Goal: Transaction & Acquisition: Purchase product/service

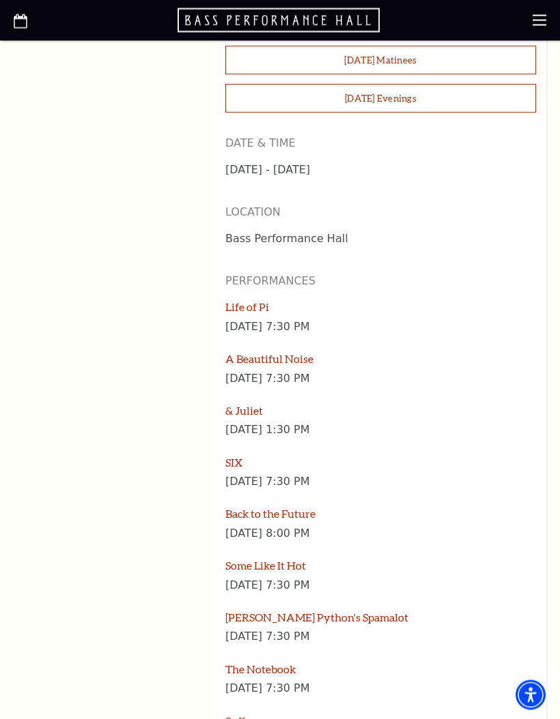
scroll to position [1518, 0]
click at [247, 300] on link "Life of Pi" at bounding box center [247, 306] width 44 height 13
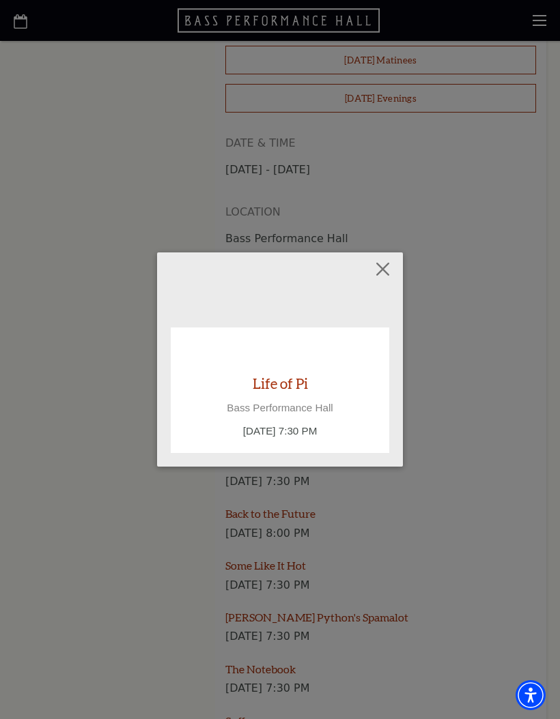
click at [274, 374] on link "Life of Pi" at bounding box center [279, 383] width 55 height 18
click at [274, 385] on link "Life of Pi" at bounding box center [279, 383] width 55 height 18
click at [392, 272] on button "Close" at bounding box center [383, 270] width 26 height 26
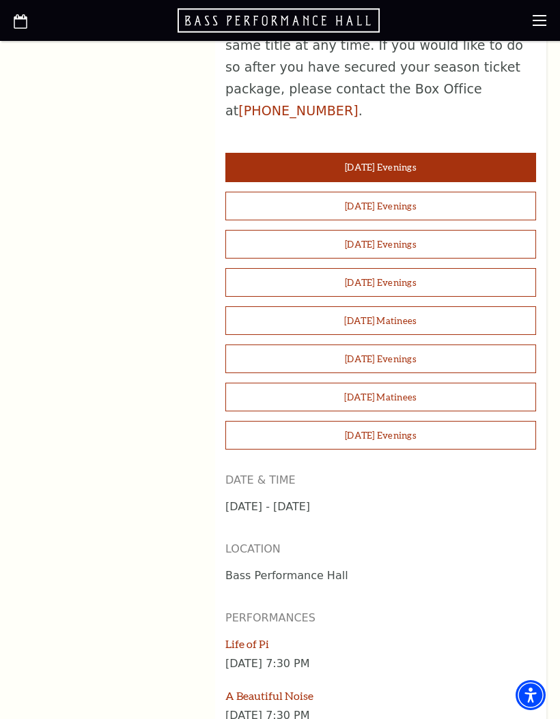
scroll to position [1180, 0]
click at [469, 192] on button "Wednesday Evenings" at bounding box center [380, 206] width 311 height 29
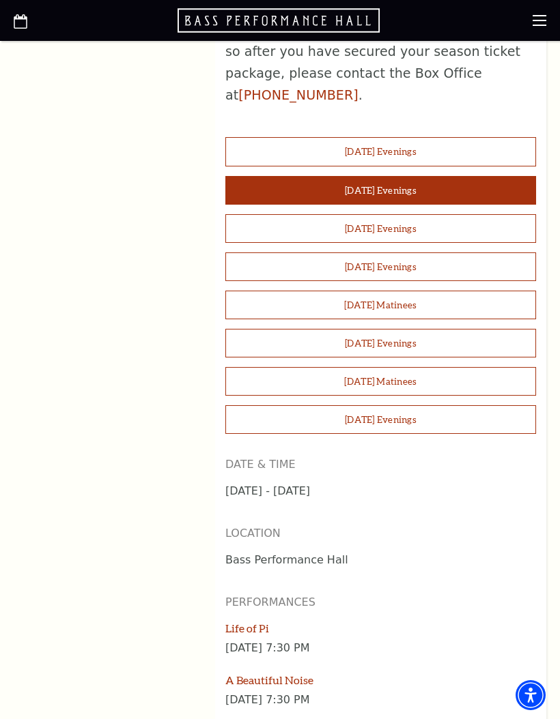
scroll to position [1195, 0]
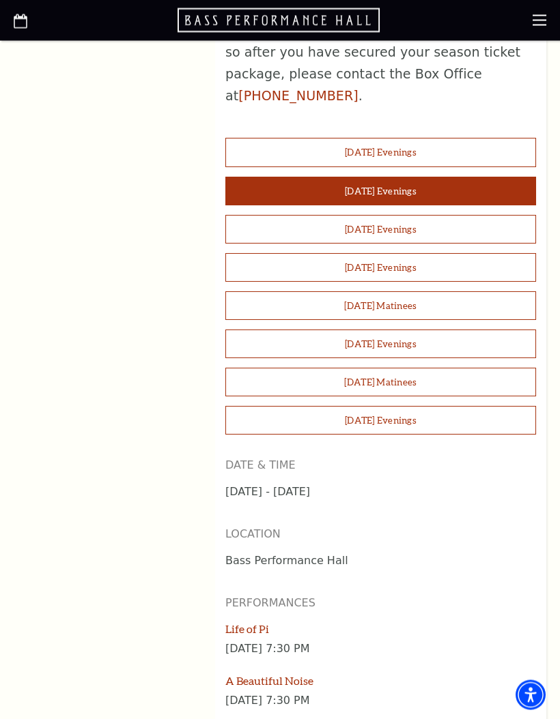
click at [420, 369] on button "Sunday Matinees" at bounding box center [380, 383] width 311 height 29
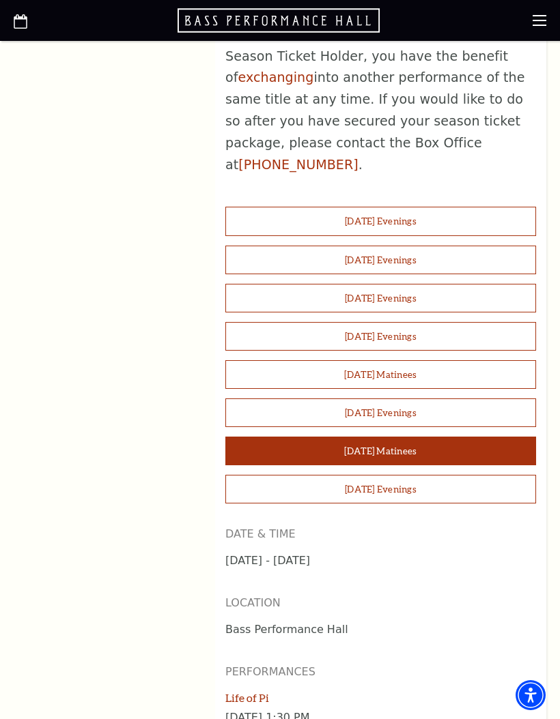
scroll to position [1126, 0]
click at [431, 207] on button "Tuesday Evenings" at bounding box center [380, 221] width 311 height 29
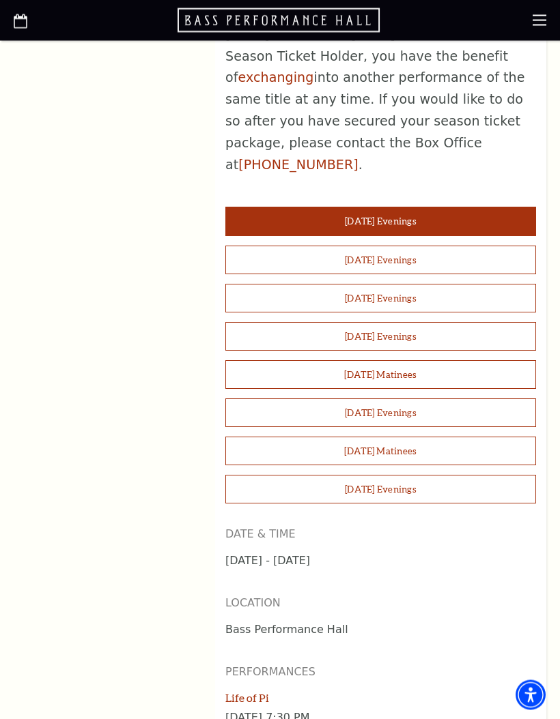
scroll to position [1127, 0]
click at [435, 284] on button "Thursday Evenings" at bounding box center [380, 298] width 311 height 29
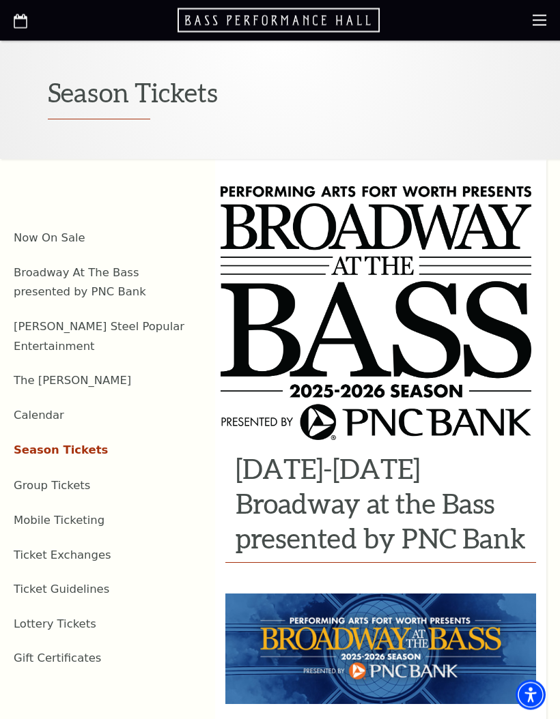
scroll to position [274, 0]
click at [48, 237] on link "Now On Sale" at bounding box center [50, 237] width 72 height 13
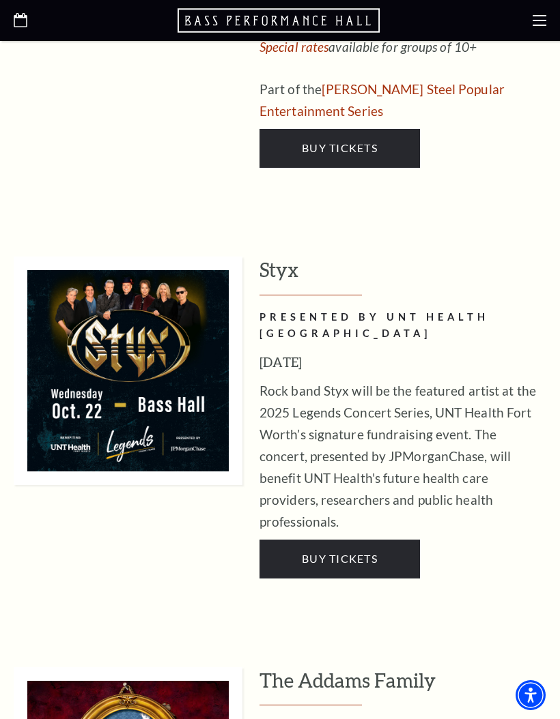
scroll to position [3022, 0]
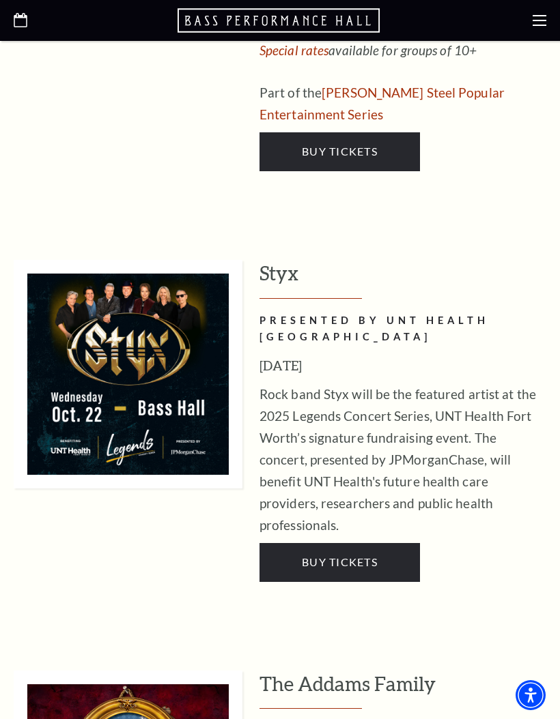
click at [370, 555] on span "Buy Tickets" at bounding box center [340, 561] width 76 height 13
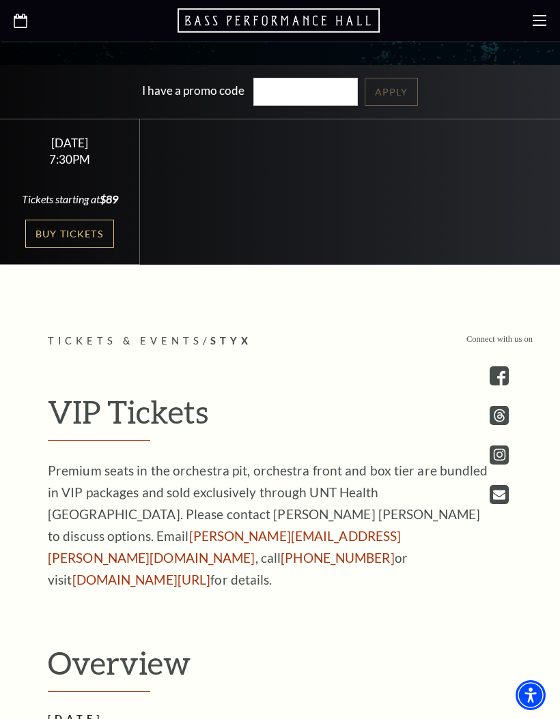
scroll to position [549, 0]
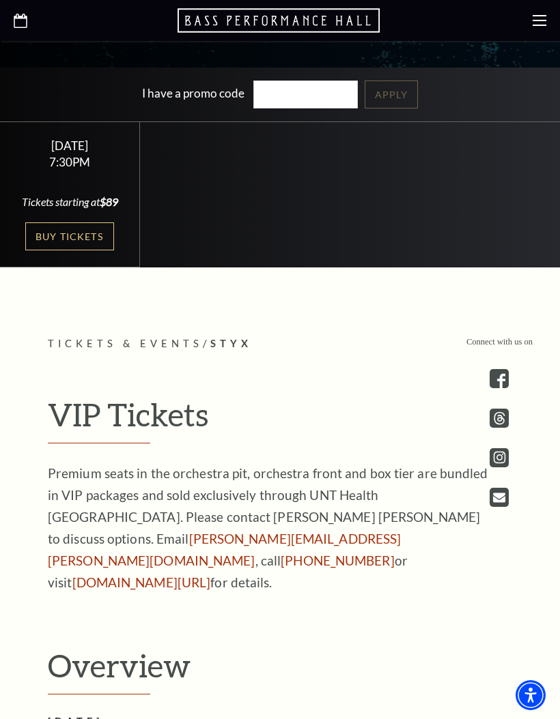
click at [64, 250] on link "Buy Tickets" at bounding box center [69, 236] width 89 height 28
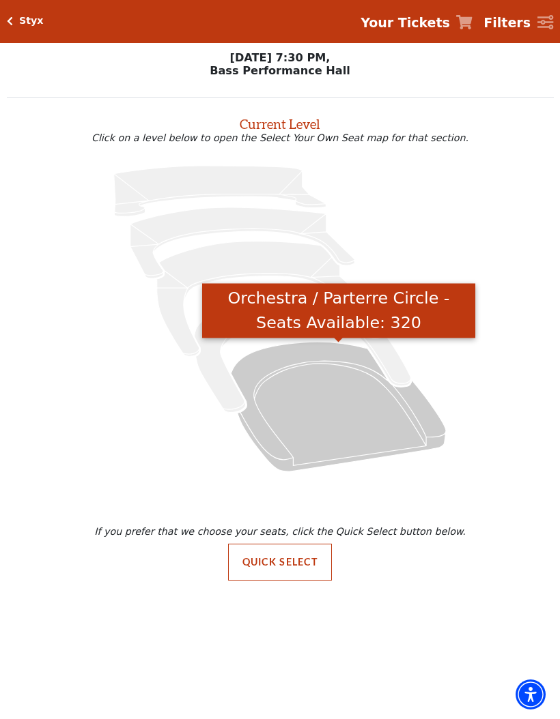
click at [331, 376] on icon "Orchestra / Parterre Circle - Seats Available: 320" at bounding box center [338, 408] width 215 height 130
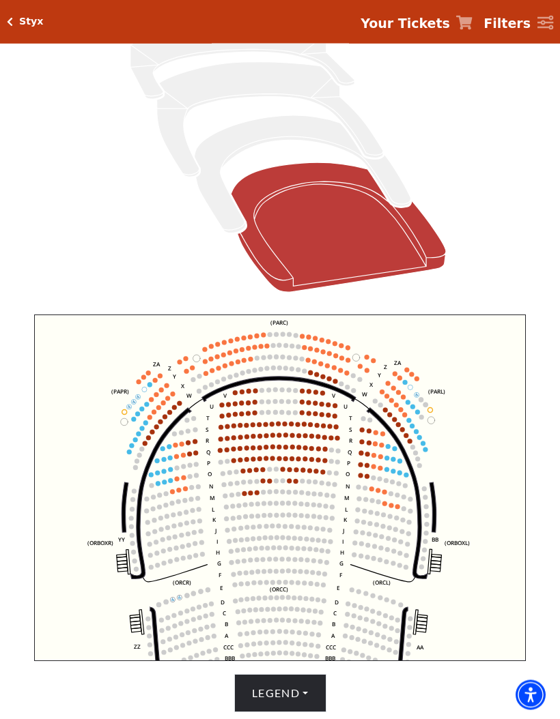
scroll to position [203, 0]
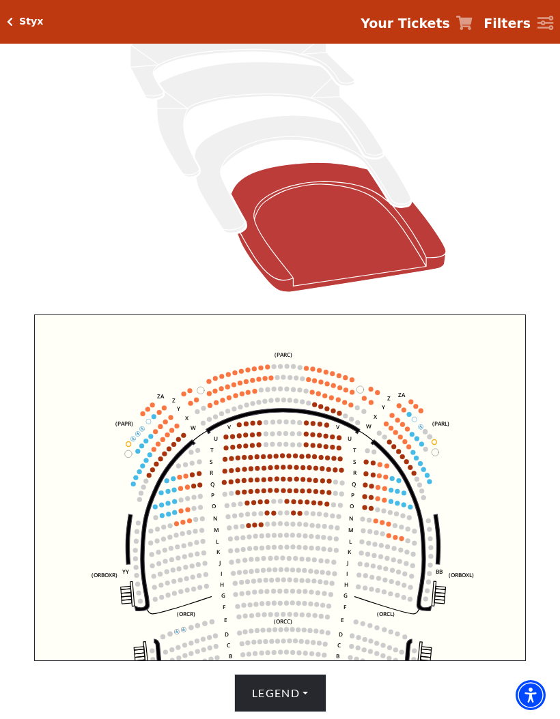
click at [261, 527] on circle at bounding box center [261, 525] width 5 height 5
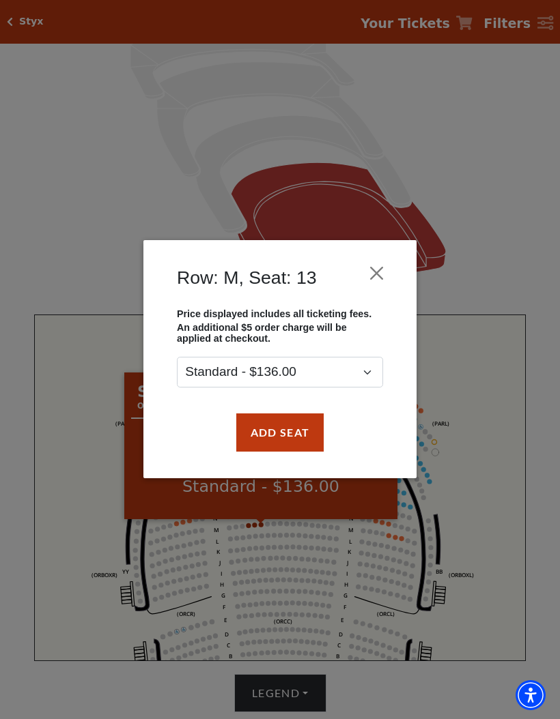
click at [386, 263] on button "Close" at bounding box center [377, 274] width 26 height 26
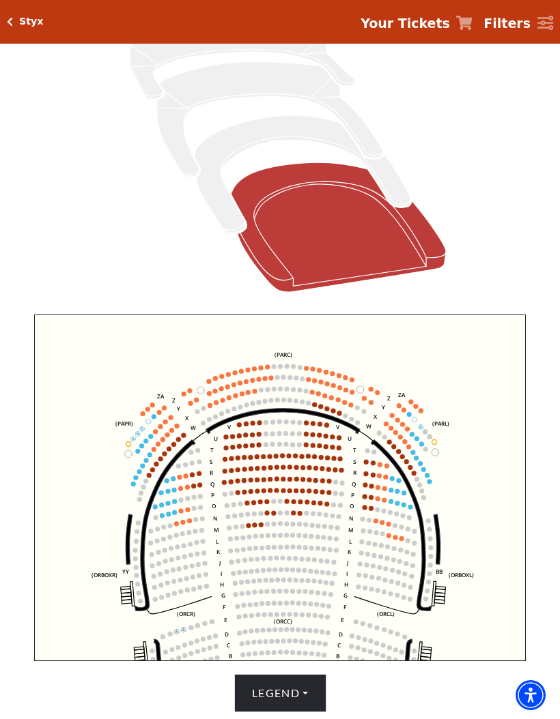
click at [336, 386] on icon "Left (ORPITL) Right (ORPITR) Center (ORPITC) ZZ AA YY BB ZA ZA (ORCL) (ORCR) (O…" at bounding box center [280, 488] width 492 height 347
click at [334, 388] on circle at bounding box center [333, 386] width 5 height 5
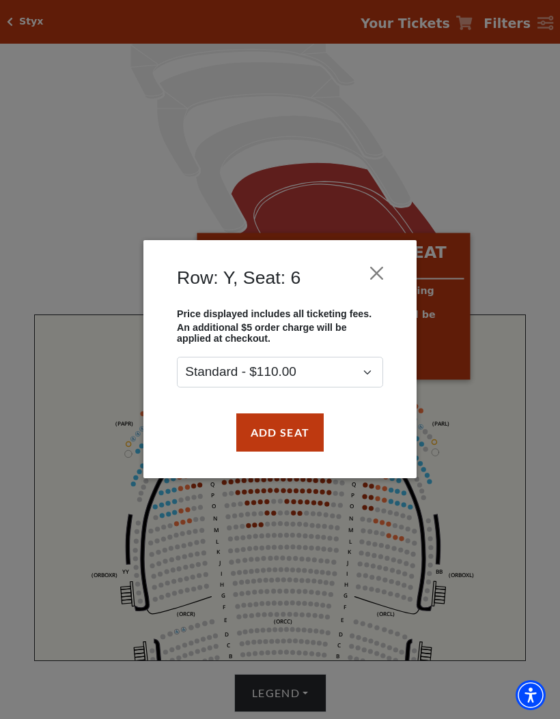
click at [381, 270] on button "Close" at bounding box center [377, 274] width 26 height 26
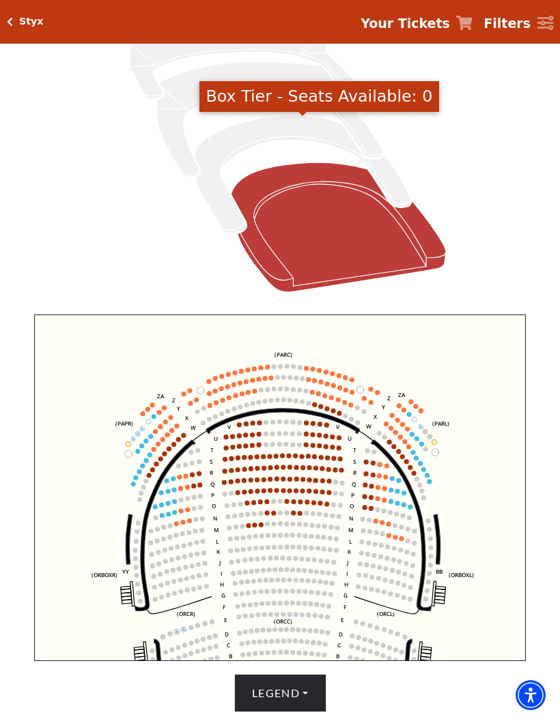
click at [395, 185] on icon "Box Tier - Seats Available: 0" at bounding box center [302, 174] width 216 height 118
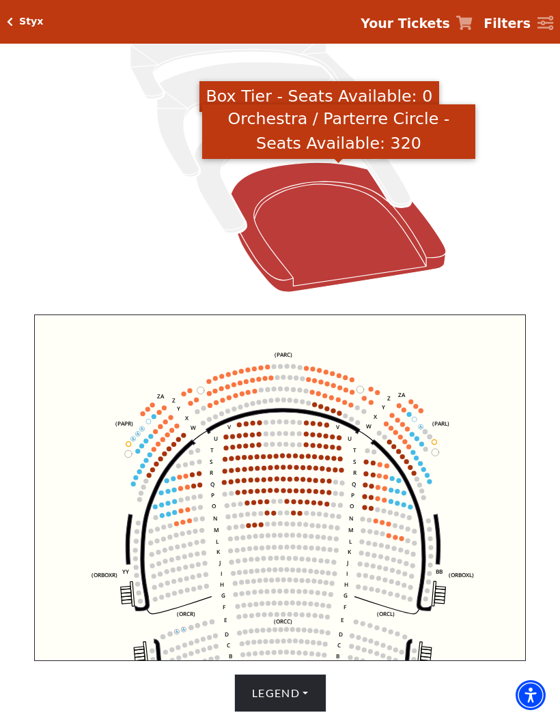
click at [394, 245] on icon "Orchestra / Parterre Circle - Seats Available: 320" at bounding box center [338, 227] width 215 height 130
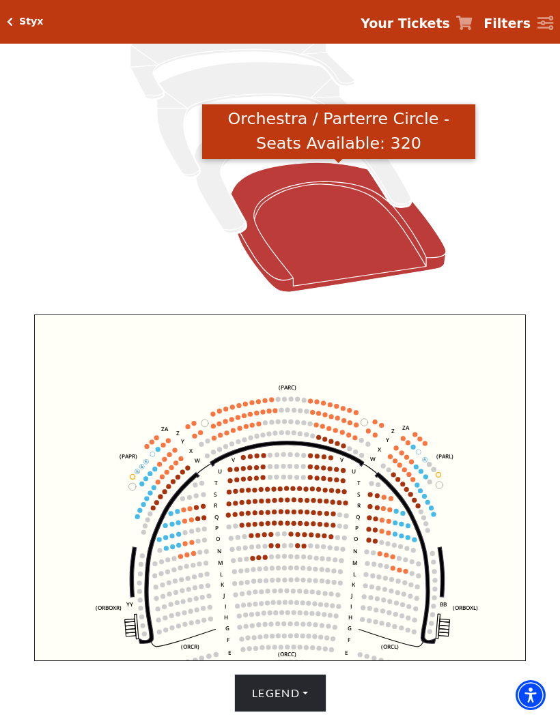
click at [347, 218] on icon "Orchestra / Parterre Circle - Seats Available: 320" at bounding box center [338, 227] width 215 height 130
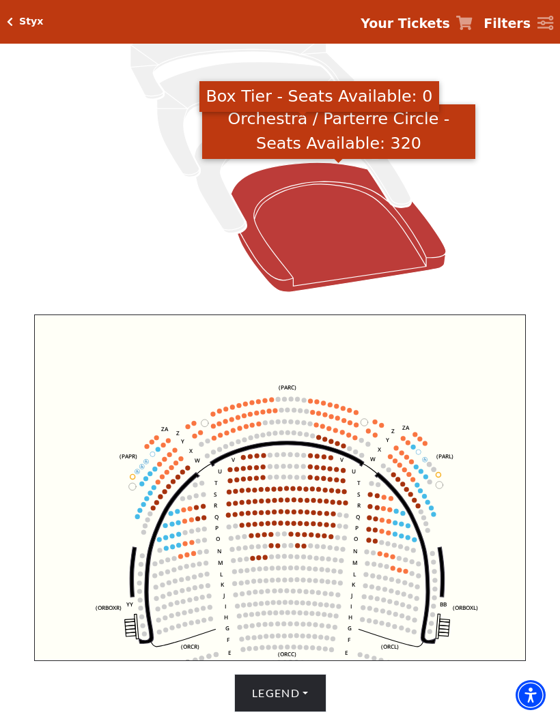
click at [392, 172] on icon "Box Tier - Seats Available: 0" at bounding box center [302, 174] width 216 height 118
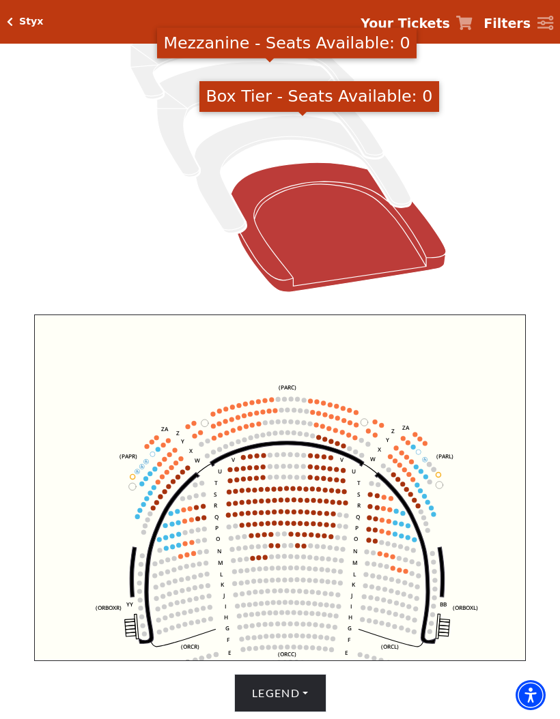
click at [366, 137] on icon "Mezzanine - Seats Available: 0" at bounding box center [270, 119] width 226 height 115
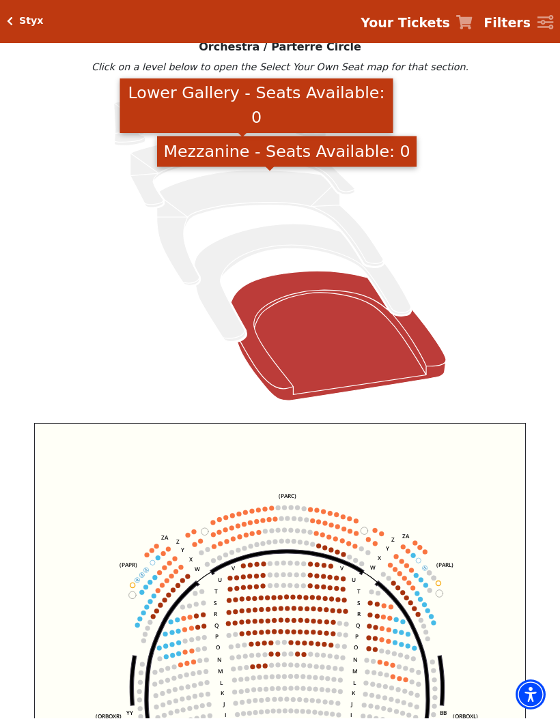
scroll to position [94, 0]
click at [153, 167] on icon "Lower Gallery - Seats Available: 0" at bounding box center [242, 171] width 224 height 71
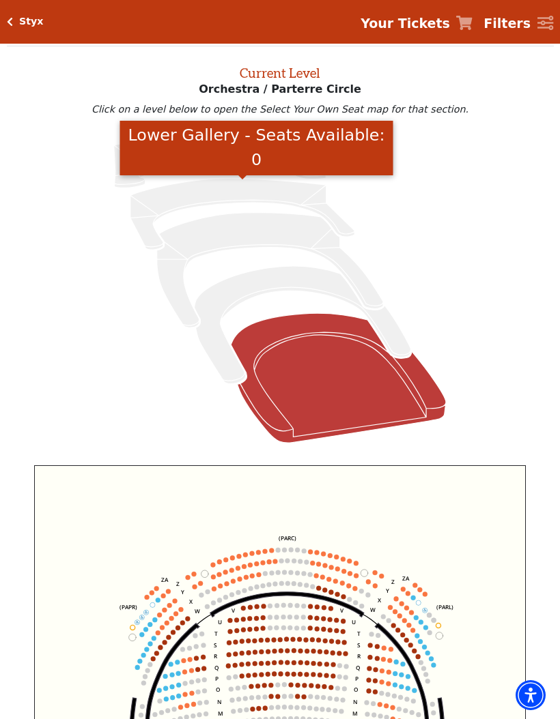
scroll to position [46, 0]
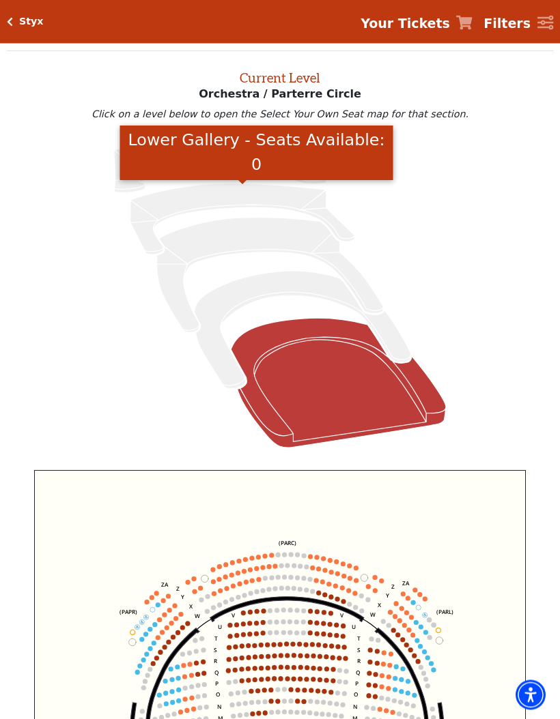
click at [129, 181] on icon "Upper Gallery - Seats Available: 0" at bounding box center [220, 168] width 212 height 51
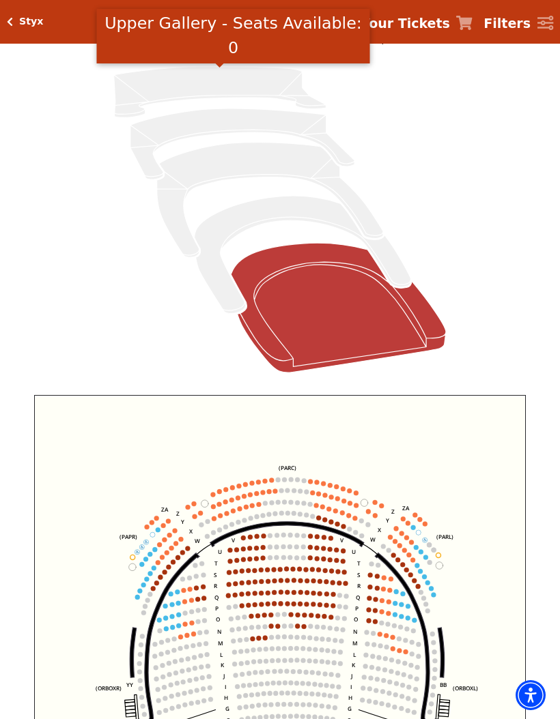
scroll to position [160, 0]
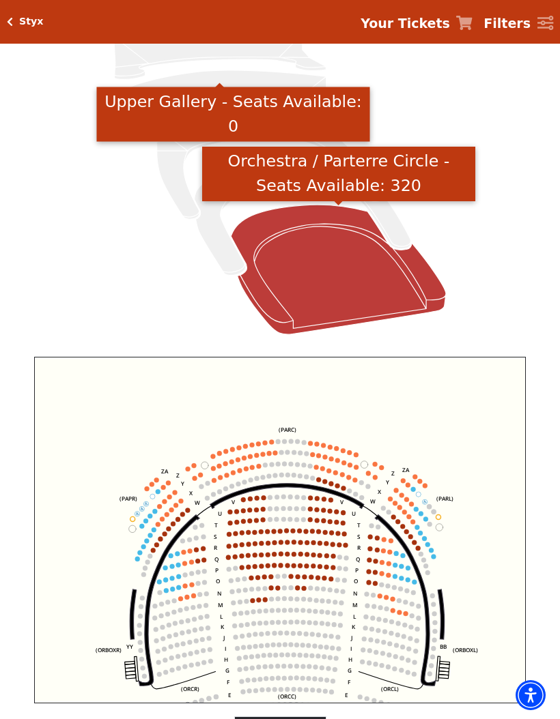
click at [351, 271] on icon "Orchestra / Parterre Circle - Seats Available: 320" at bounding box center [338, 270] width 215 height 130
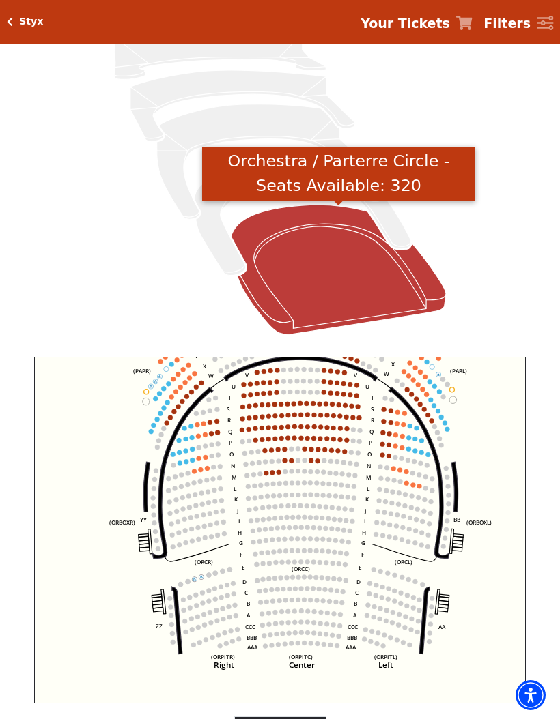
click at [188, 446] on icon "Left (ORPITL) Right (ORPITR) Center (ORPITC) ZZ AA YY BB ZA ZA (ORCL) (ORCR) (O…" at bounding box center [280, 530] width 492 height 347
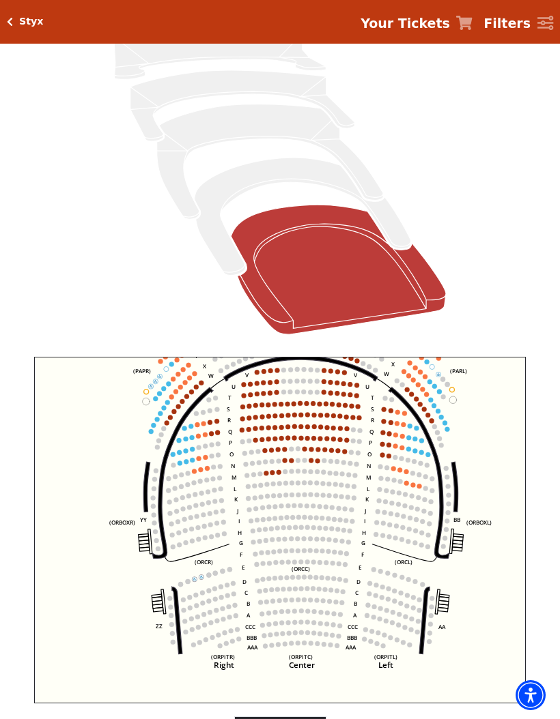
click at [185, 442] on circle at bounding box center [185, 439] width 5 height 5
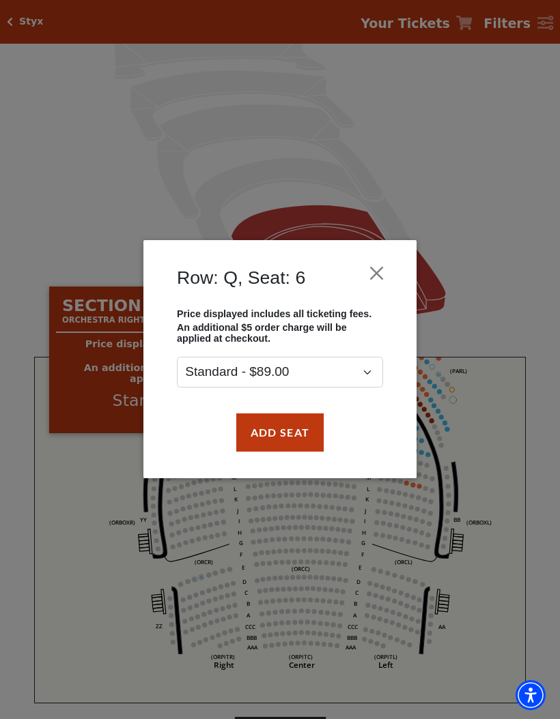
click at [379, 269] on button "Close" at bounding box center [377, 274] width 26 height 26
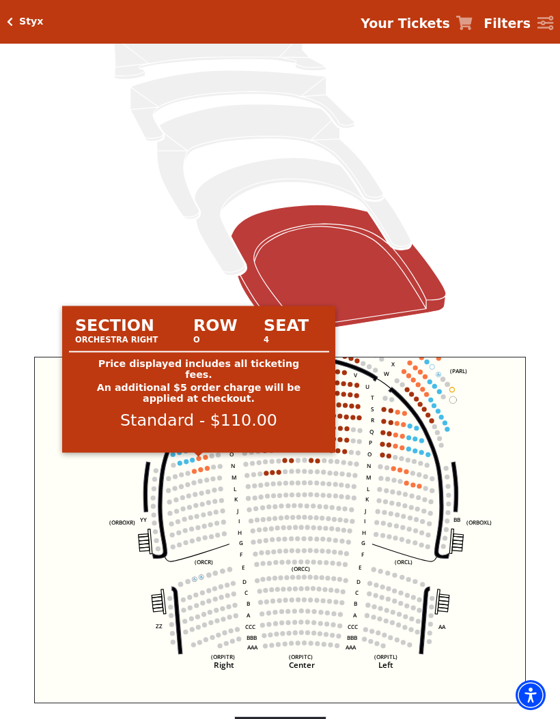
click at [199, 461] on circle at bounding box center [198, 459] width 5 height 5
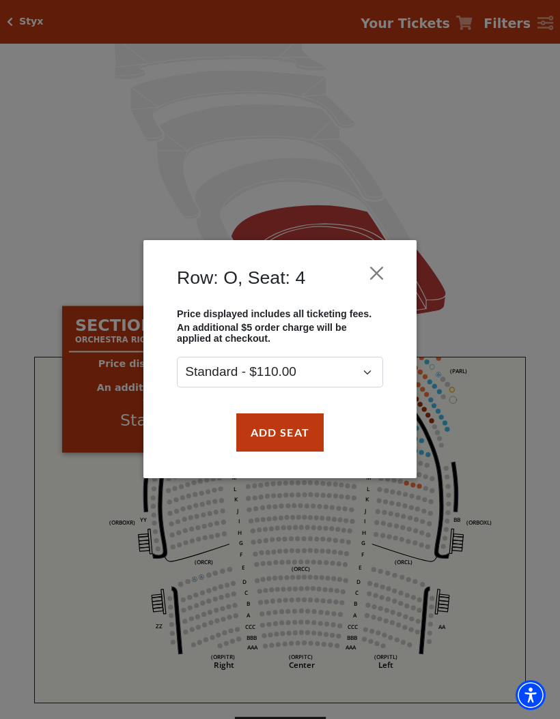
click at [379, 270] on button "Close" at bounding box center [377, 274] width 26 height 26
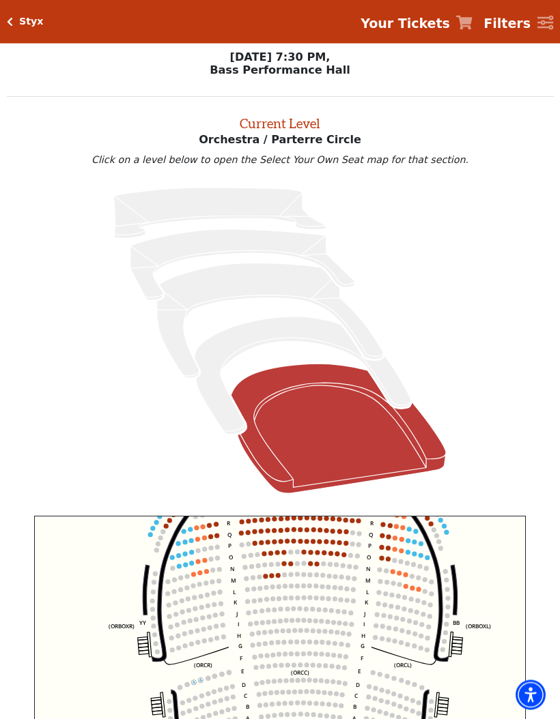
scroll to position [0, 0]
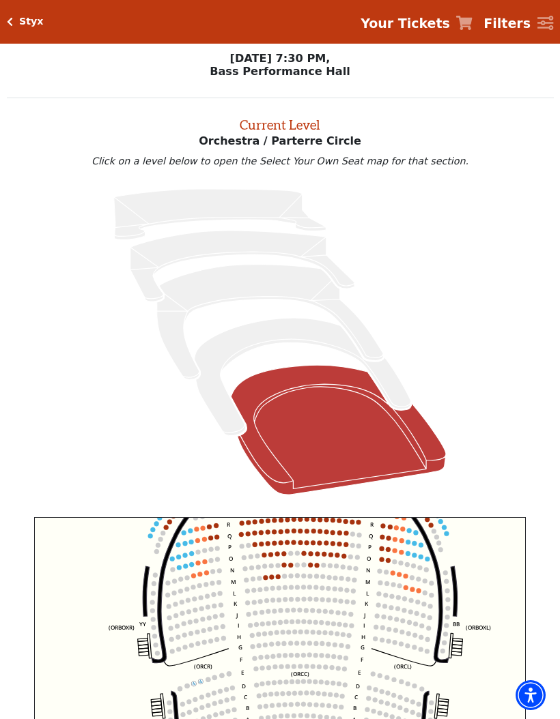
click at [20, 20] on h5 "Styx" at bounding box center [31, 22] width 25 height 12
click at [22, 18] on h5 "Styx" at bounding box center [31, 22] width 25 height 12
click at [27, 10] on div "Styx Your Tickets Filters" at bounding box center [280, 22] width 560 height 44
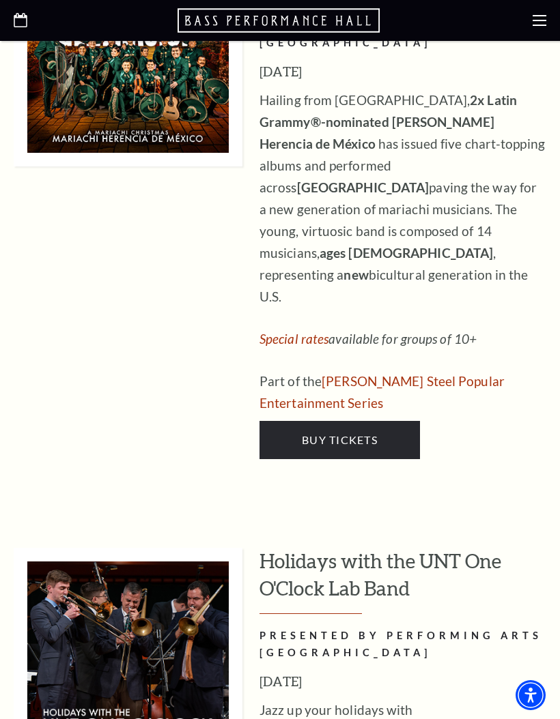
scroll to position [6222, 0]
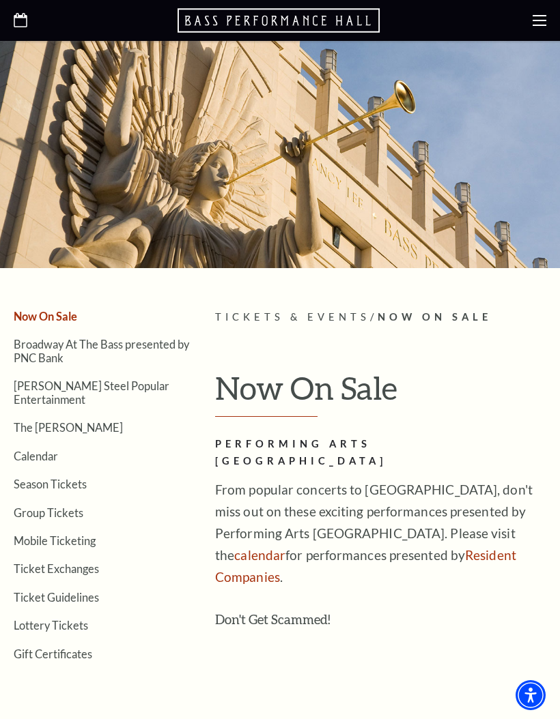
scroll to position [0, 0]
click at [45, 478] on link "Season Tickets" at bounding box center [50, 484] width 73 height 13
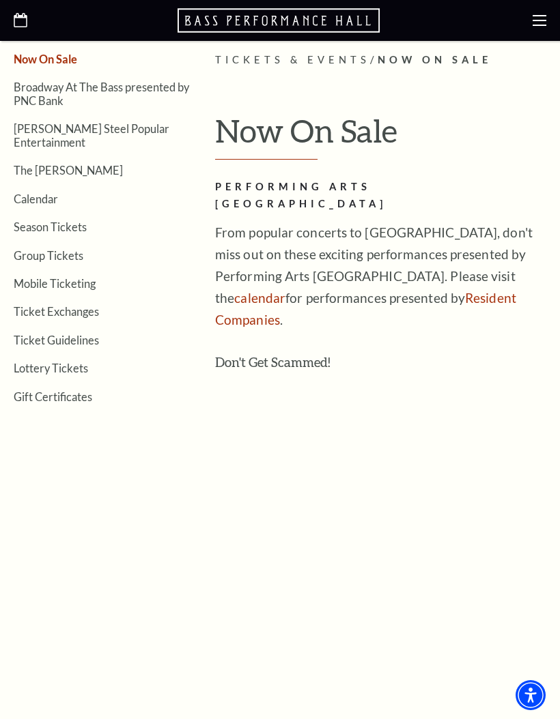
scroll to position [246, 0]
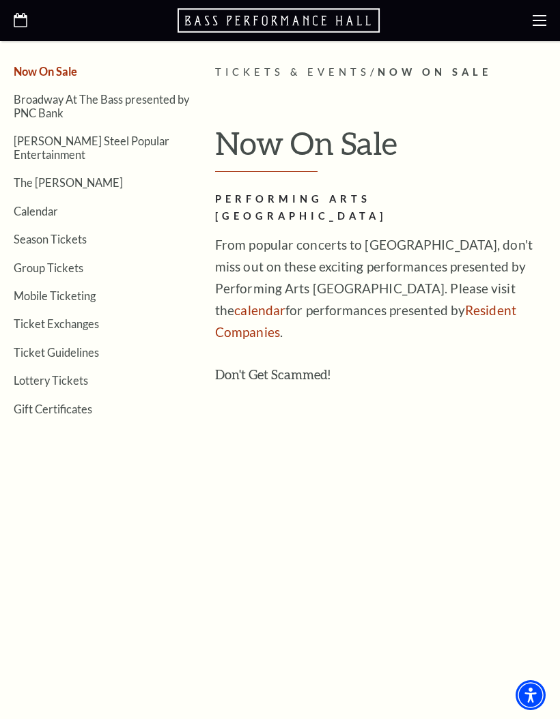
click at [50, 374] on link "Lottery Tickets" at bounding box center [51, 380] width 74 height 13
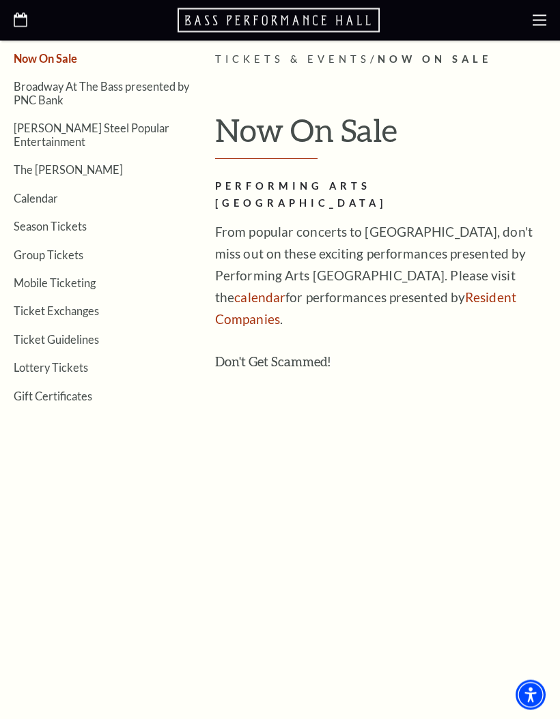
scroll to position [260, 0]
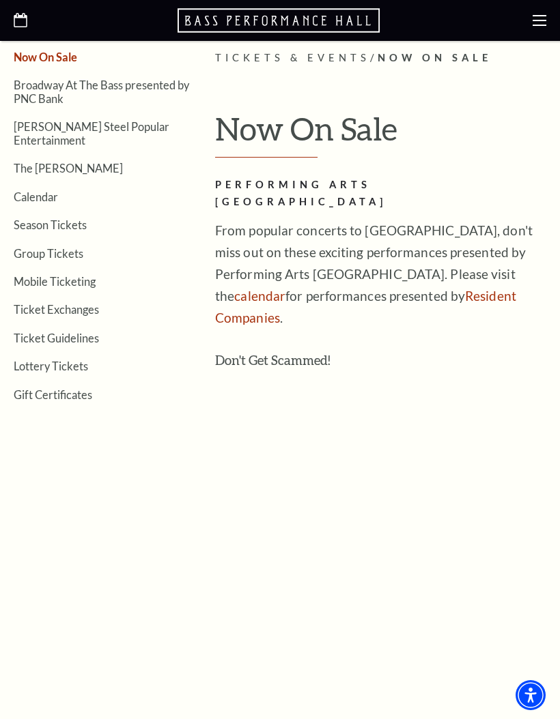
click at [50, 388] on link "Gift Certificates" at bounding box center [53, 394] width 78 height 13
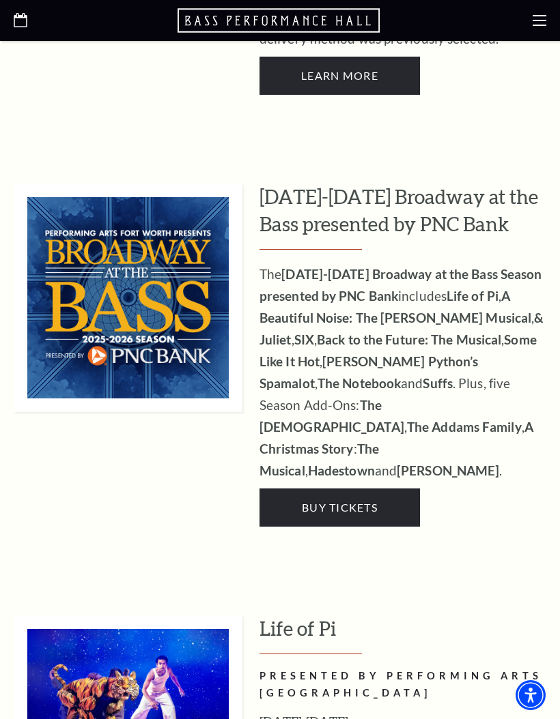
scroll to position [1217, 0]
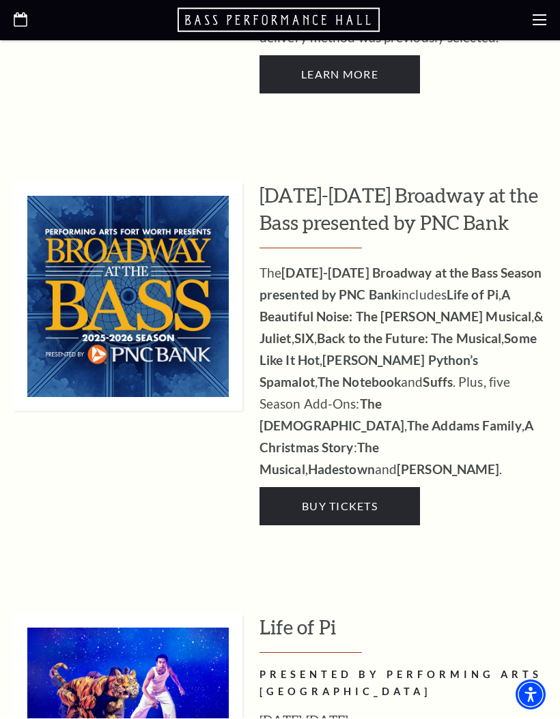
click at [525, 331] on strong "Some Like It Hot" at bounding box center [397, 350] width 277 height 38
click at [381, 488] on link "Buy Tickets" at bounding box center [339, 507] width 160 height 38
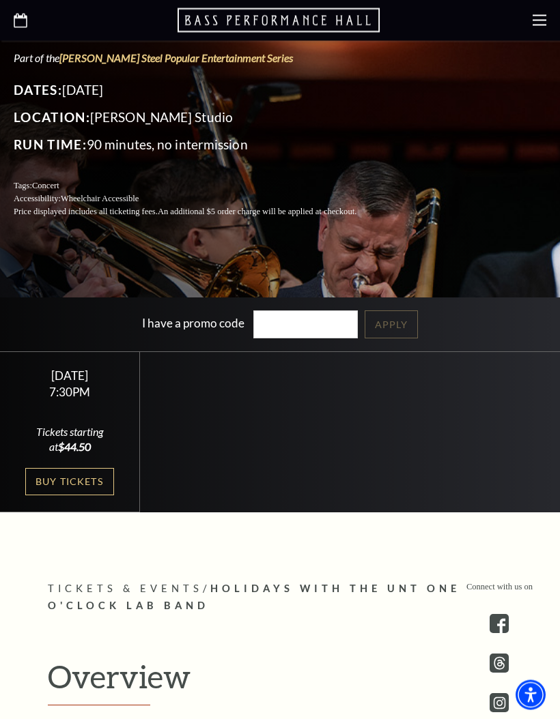
scroll to position [319, 0]
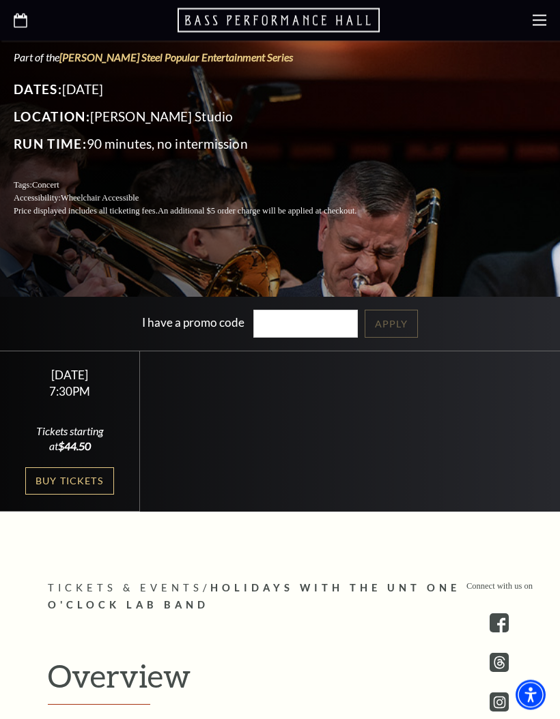
click at [69, 496] on link "Buy Tickets" at bounding box center [69, 482] width 89 height 28
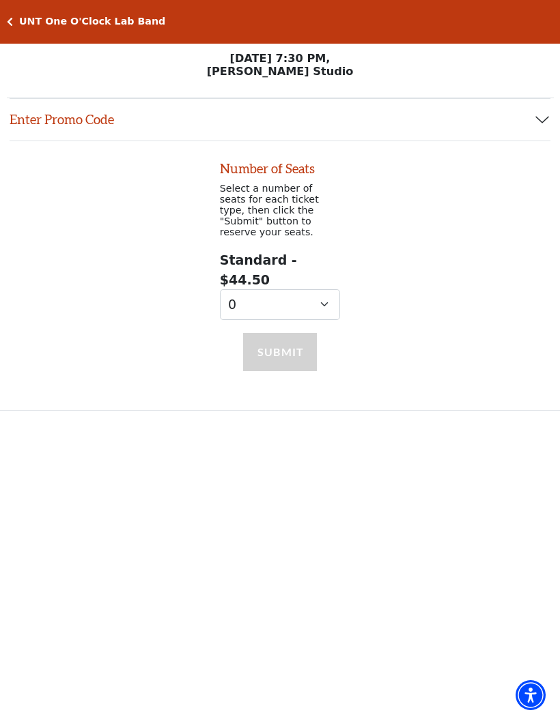
click at [61, 20] on h5 "UNT One O'Clock Lab Band" at bounding box center [92, 22] width 146 height 12
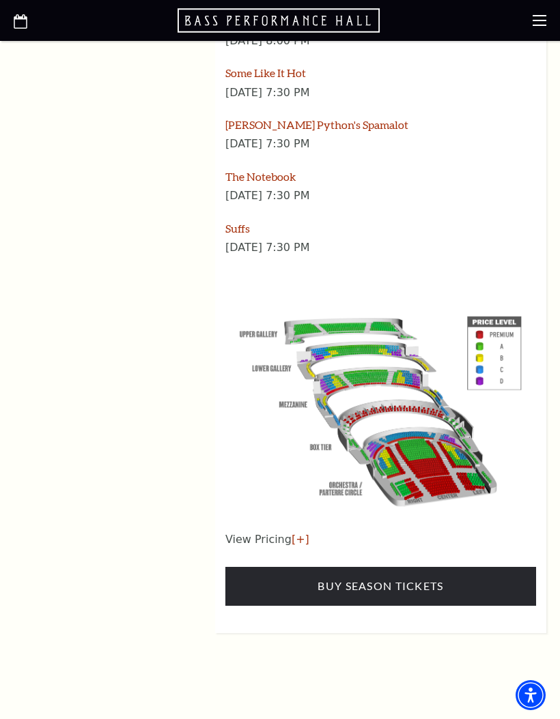
scroll to position [2010, 0]
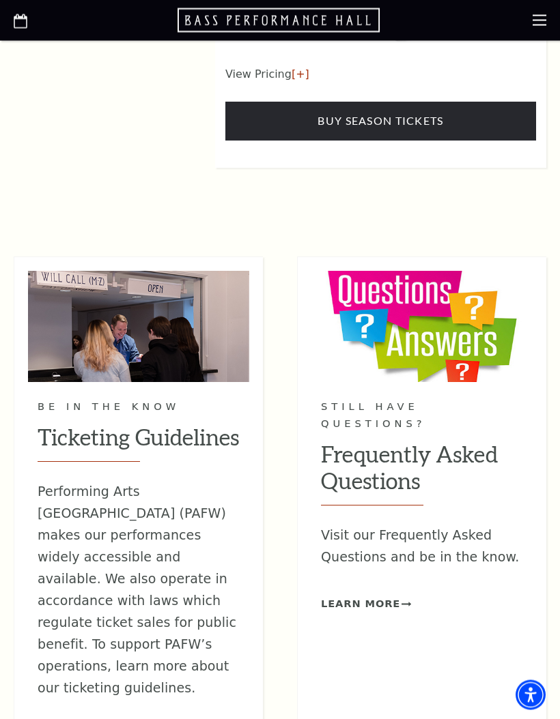
scroll to position [2477, 0]
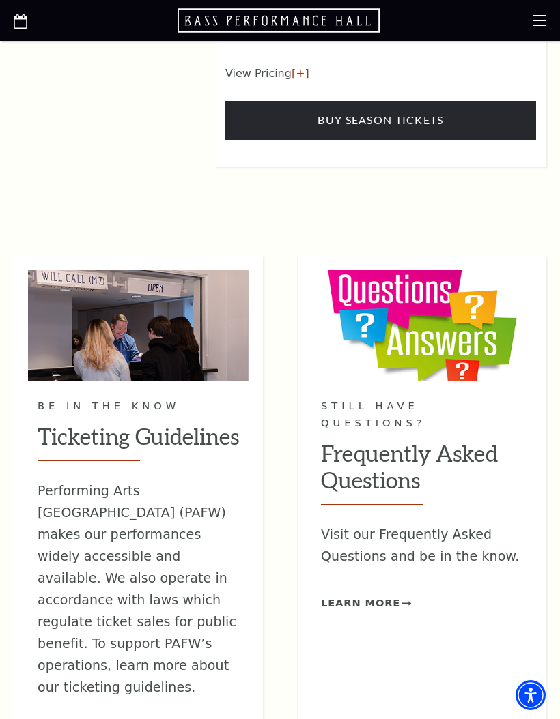
click at [459, 440] on h2 "Frequently Asked Questions" at bounding box center [422, 472] width 202 height 65
click at [403, 595] on link "Learn More" at bounding box center [366, 603] width 90 height 17
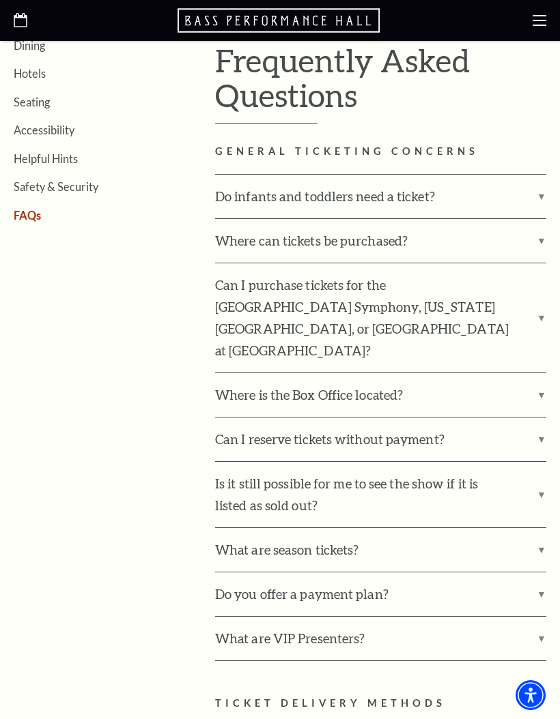
scroll to position [336, 0]
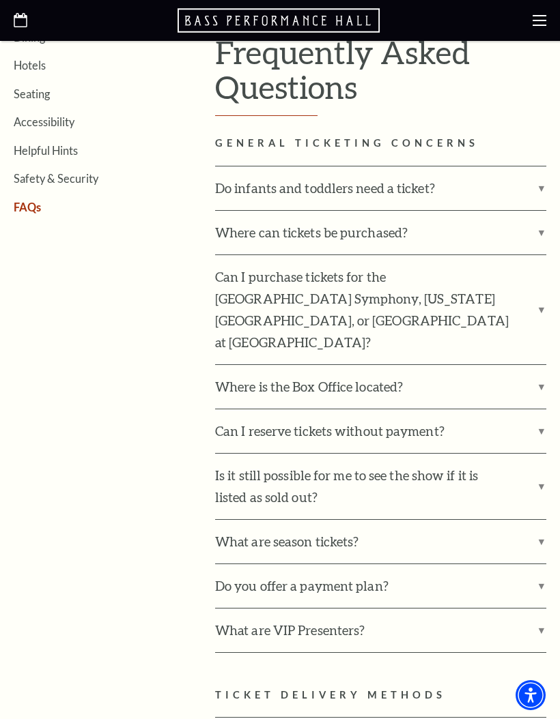
click at [539, 190] on label "Do infants and toddlers need a ticket?" at bounding box center [380, 189] width 331 height 44
click at [0, 0] on input "Do infants and toddlers need a ticket?" at bounding box center [0, 0] width 0 height 0
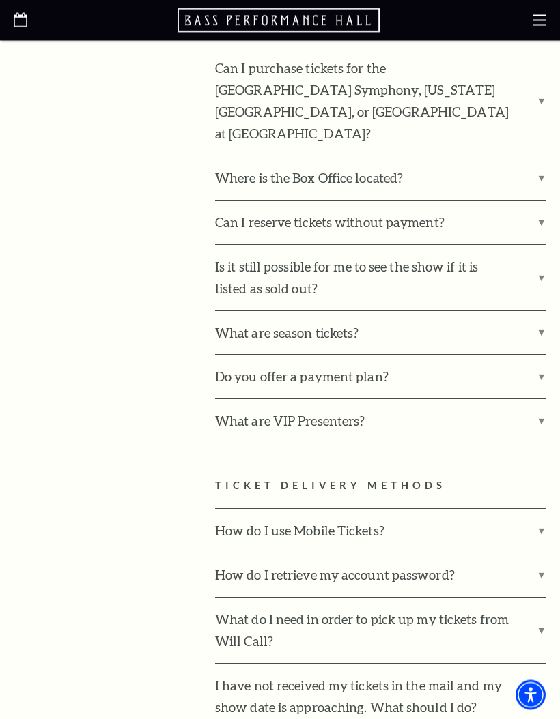
scroll to position [698, 0]
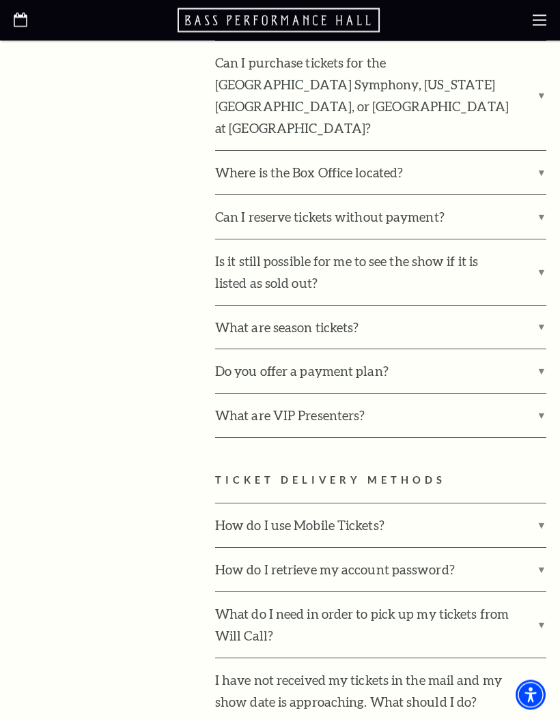
click at [545, 196] on label "Can I reserve tickets without payment?" at bounding box center [380, 218] width 331 height 44
click at [0, 0] on input "Can I reserve tickets without payment?" at bounding box center [0, 0] width 0 height 0
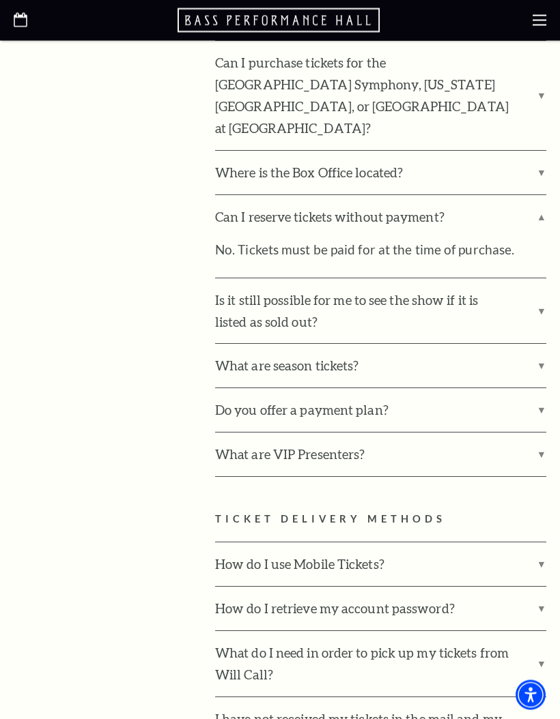
scroll to position [699, 0]
click at [541, 151] on label "Where is the Box Office located?" at bounding box center [380, 173] width 331 height 44
click at [0, 0] on input "Where is the Box Office located?" at bounding box center [0, 0] width 0 height 0
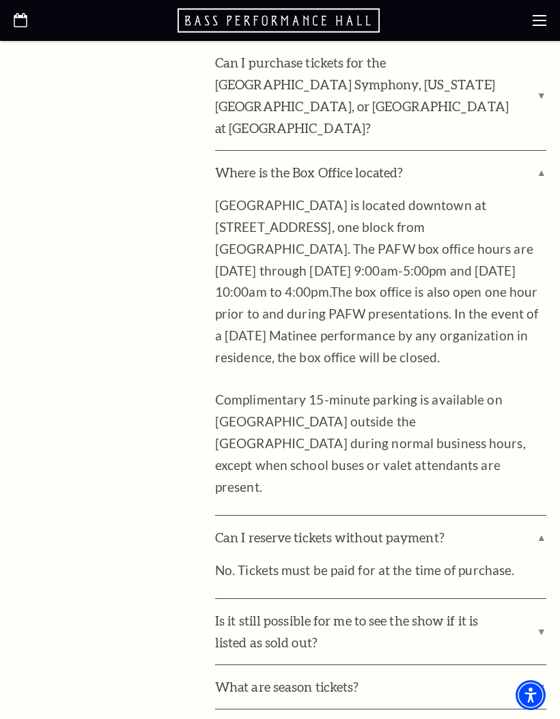
click at [537, 151] on label "Where is the Box Office located?" at bounding box center [380, 173] width 331 height 44
click at [0, 0] on input "Where is the Box Office located?" at bounding box center [0, 0] width 0 height 0
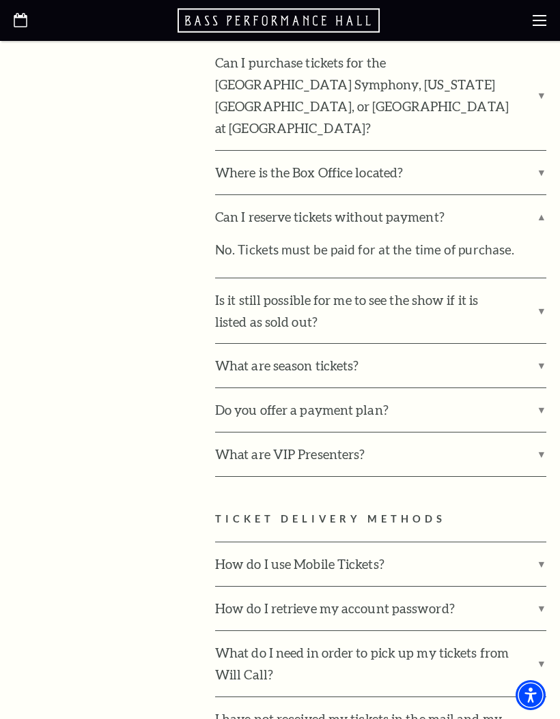
click at [545, 195] on label "Can I reserve tickets without payment?" at bounding box center [380, 217] width 331 height 44
click at [0, 0] on input "Can I reserve tickets without payment?" at bounding box center [0, 0] width 0 height 0
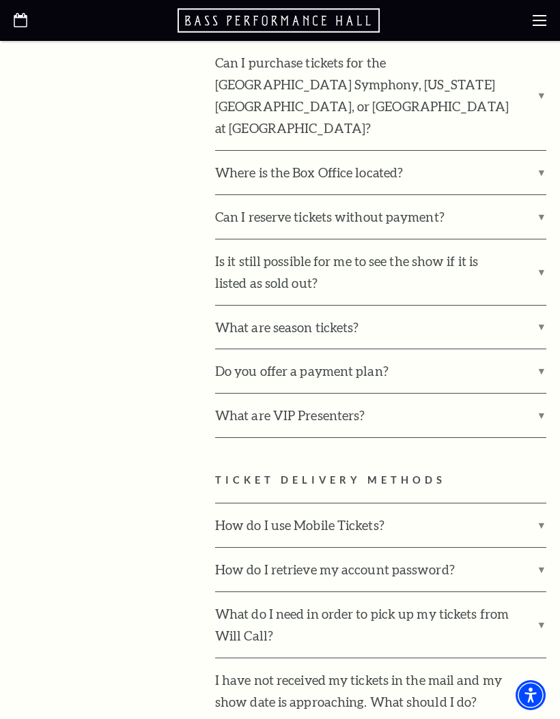
click at [544, 240] on label "Is it still possible for me to see the show if it is listed as sold out?" at bounding box center [380, 273] width 331 height 66
click at [0, 0] on input "Is it still possible for me to see the show if it is listed as sold out?" at bounding box center [0, 0] width 0 height 0
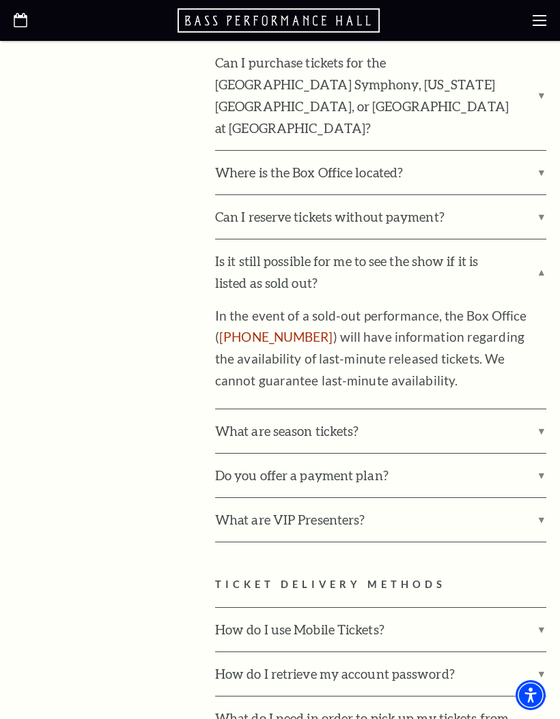
click at [545, 240] on label "Is it still possible for me to see the show if it is listed as sold out?" at bounding box center [380, 273] width 331 height 66
click at [0, 0] on input "Is it still possible for me to see the show if it is listed as sold out?" at bounding box center [0, 0] width 0 height 0
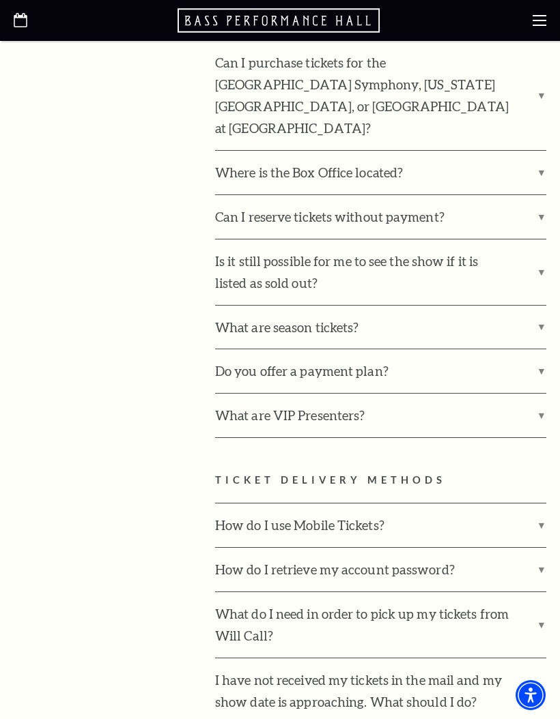
click at [545, 306] on label "What are season tickets?" at bounding box center [380, 328] width 331 height 44
click at [0, 0] on input "What are season tickets?" at bounding box center [0, 0] width 0 height 0
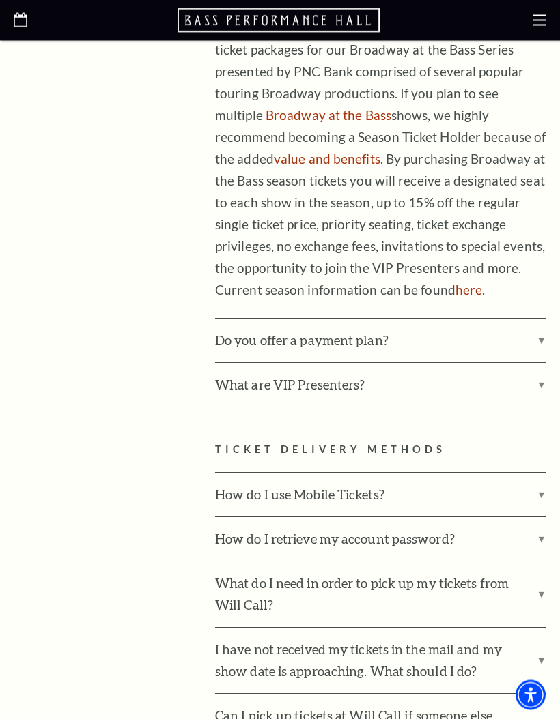
scroll to position [1043, 0]
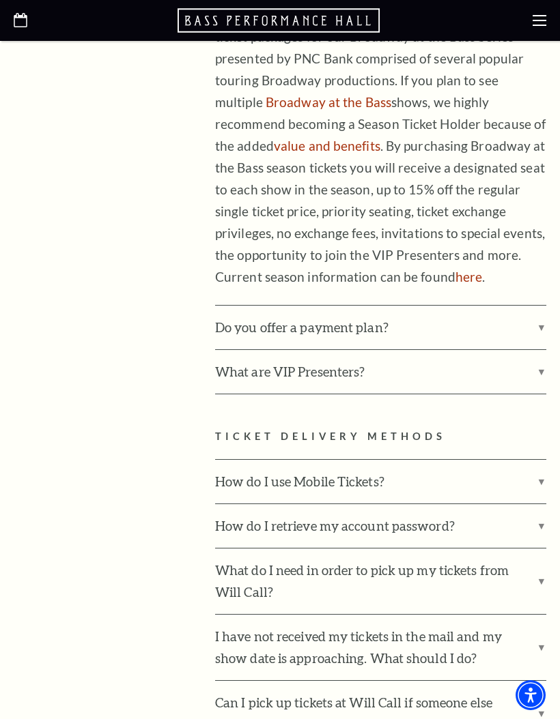
click at [539, 306] on label "Do you offer a payment plan?" at bounding box center [380, 328] width 331 height 44
click at [0, 0] on input "Do you offer a payment plan?" at bounding box center [0, 0] width 0 height 0
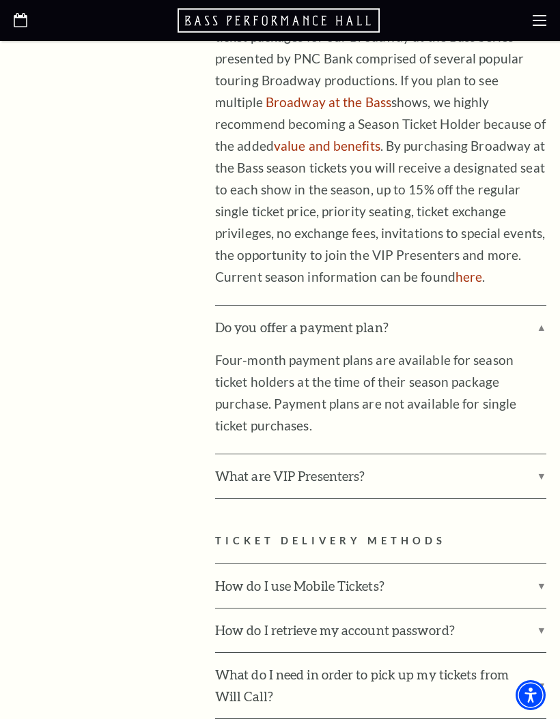
click at [541, 306] on label "Do you offer a payment plan?" at bounding box center [380, 328] width 331 height 44
click at [0, 0] on input "Do you offer a payment plan?" at bounding box center [0, 0] width 0 height 0
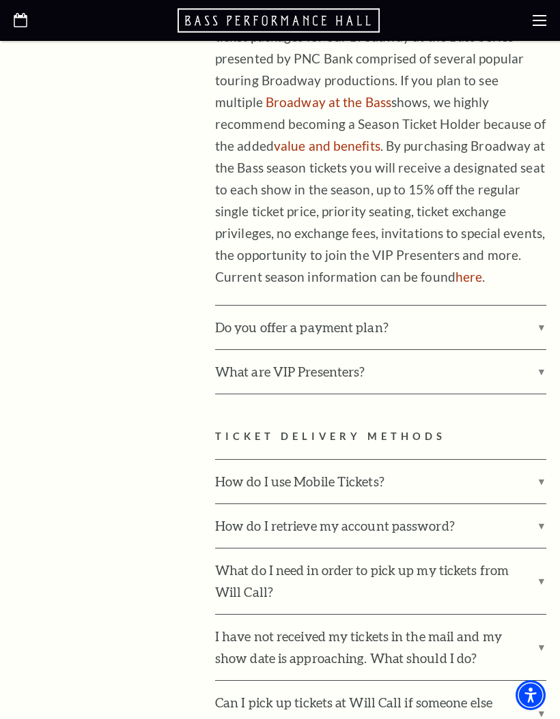
click at [539, 350] on label "What are VIP Presenters?" at bounding box center [380, 372] width 331 height 44
click at [0, 0] on input "What are VIP Presenters?" at bounding box center [0, 0] width 0 height 0
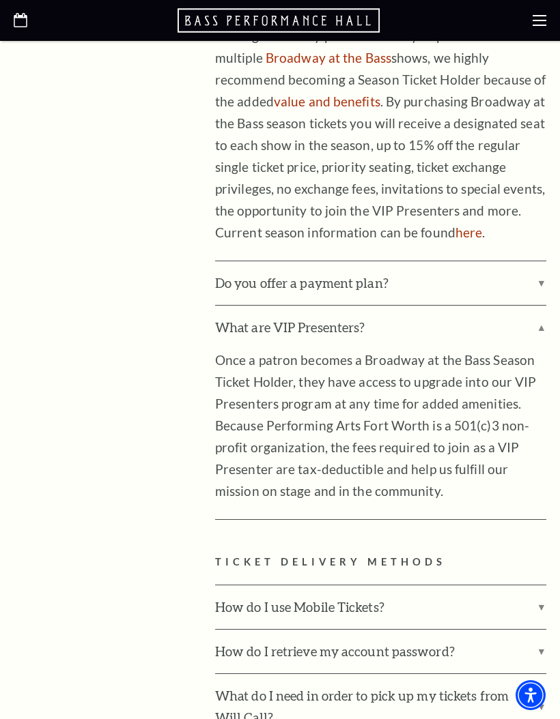
scroll to position [1093, 0]
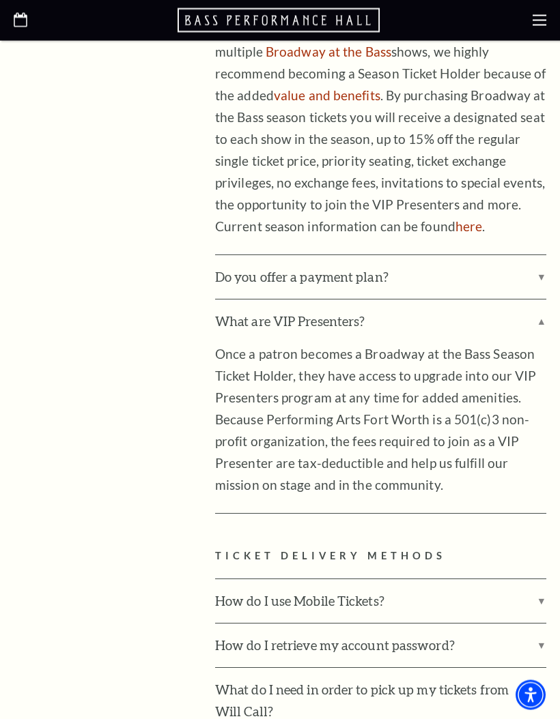
click at [538, 300] on label "What are VIP Presenters?" at bounding box center [380, 322] width 331 height 44
click at [0, 0] on input "What are VIP Presenters?" at bounding box center [0, 0] width 0 height 0
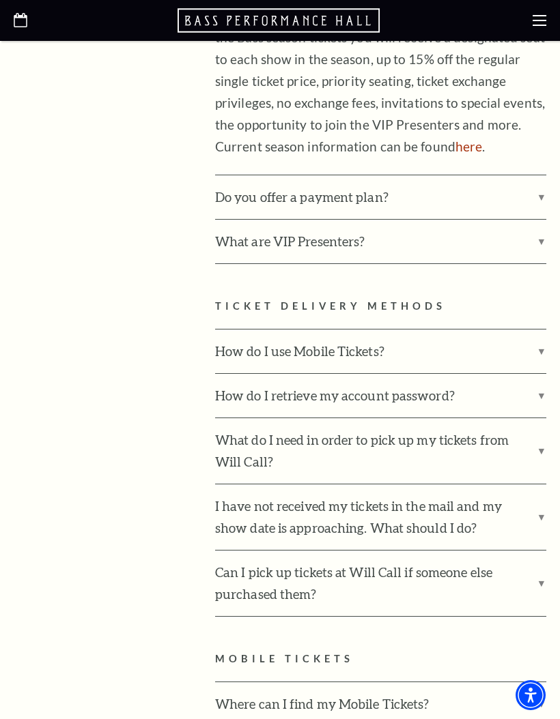
scroll to position [1181, 0]
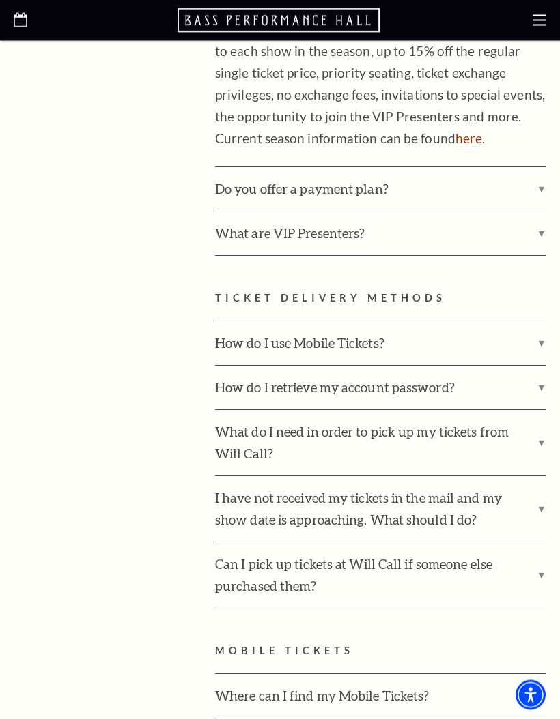
click at [537, 322] on label "How do I use Mobile Tickets?" at bounding box center [380, 344] width 331 height 44
click at [0, 0] on input "How do I use Mobile Tickets?" at bounding box center [0, 0] width 0 height 0
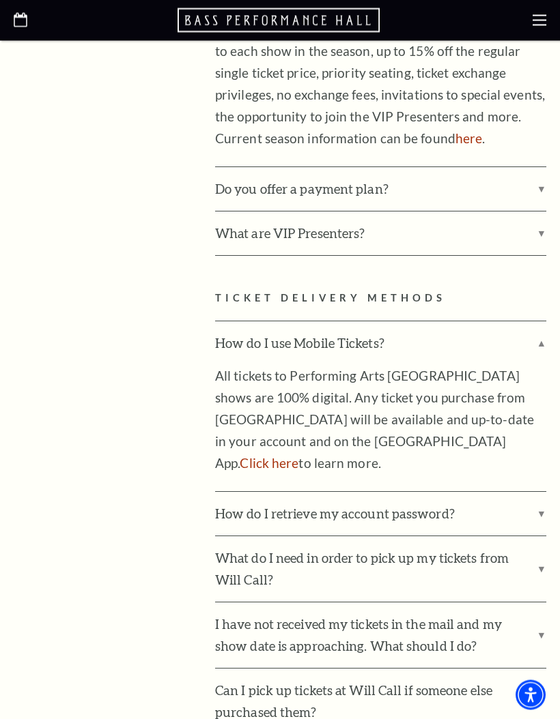
scroll to position [1182, 0]
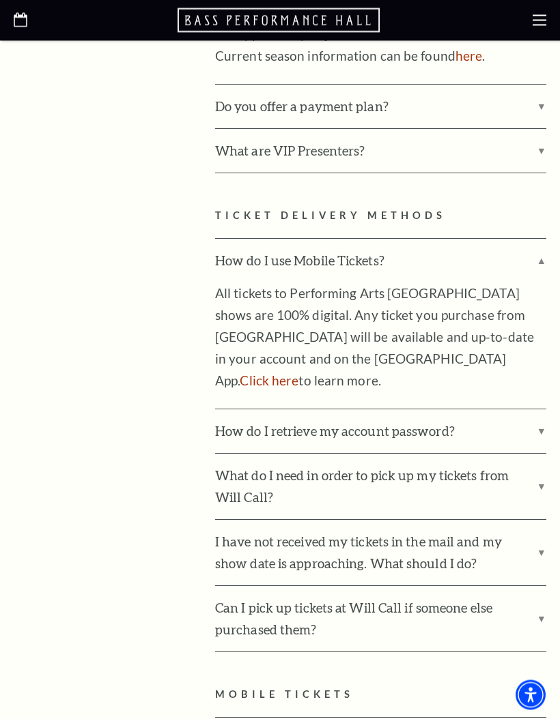
click at [538, 240] on label "How do I use Mobile Tickets?" at bounding box center [380, 262] width 331 height 44
click at [0, 0] on input "How do I use Mobile Tickets?" at bounding box center [0, 0] width 0 height 0
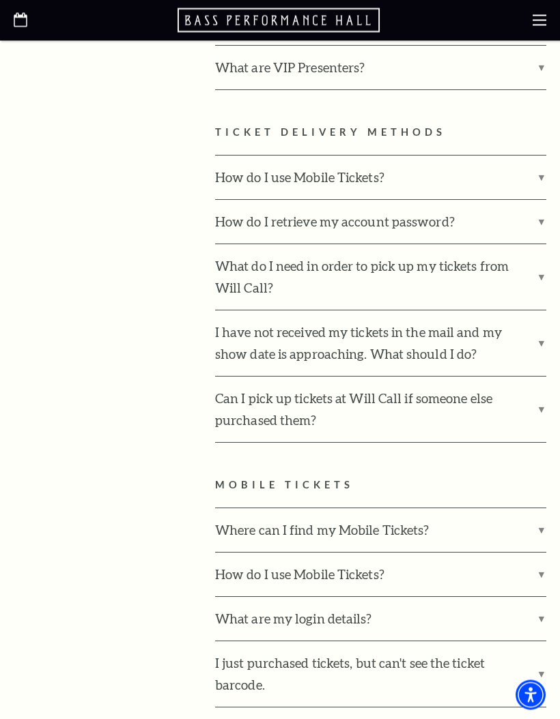
scroll to position [1342, 0]
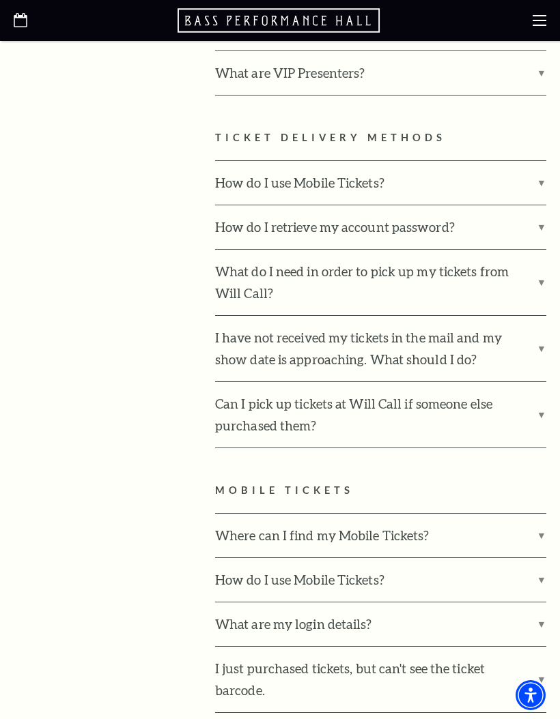
click at [542, 250] on label "What do I need in order to pick up my tickets from Will Call?" at bounding box center [380, 283] width 331 height 66
click at [0, 0] on input "What do I need in order to pick up my tickets from Will Call?" at bounding box center [0, 0] width 0 height 0
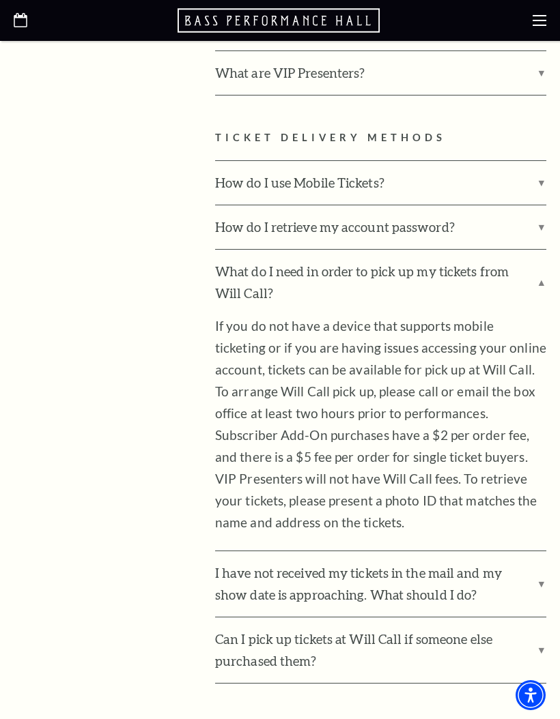
click at [544, 250] on label "What do I need in order to pick up my tickets from Will Call?" at bounding box center [380, 283] width 331 height 66
click at [0, 0] on input "What do I need in order to pick up my tickets from Will Call?" at bounding box center [0, 0] width 0 height 0
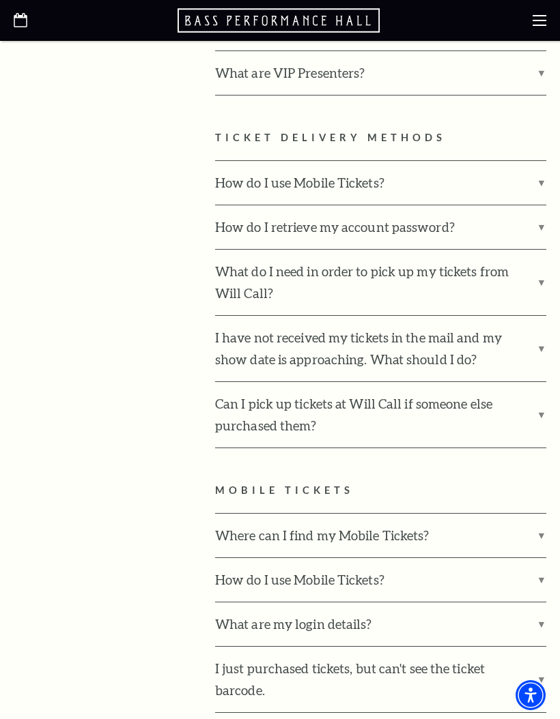
click at [538, 316] on label "I have not received my tickets in the mail and my show date is approaching. Wha…" at bounding box center [380, 349] width 331 height 66
click at [0, 0] on input "I have not received my tickets in the mail and my show date is approaching. Wha…" at bounding box center [0, 0] width 0 height 0
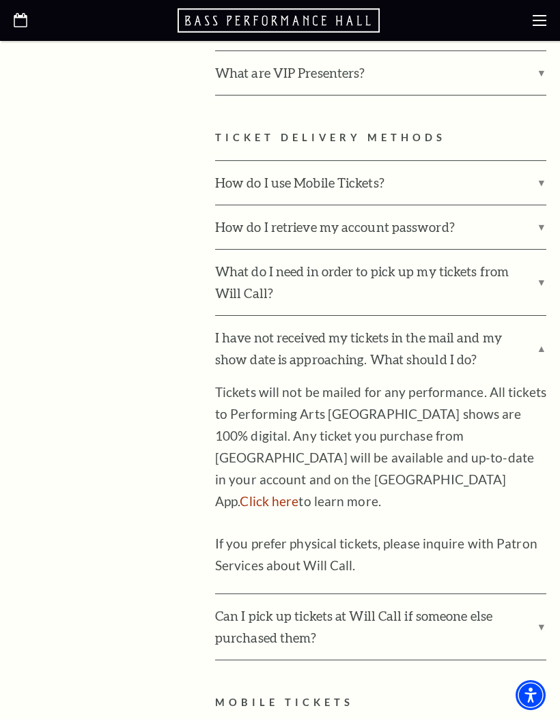
click at [536, 316] on label "I have not received my tickets in the mail and my show date is approaching. Wha…" at bounding box center [380, 349] width 331 height 66
click at [0, 0] on input "I have not received my tickets in the mail and my show date is approaching. Wha…" at bounding box center [0, 0] width 0 height 0
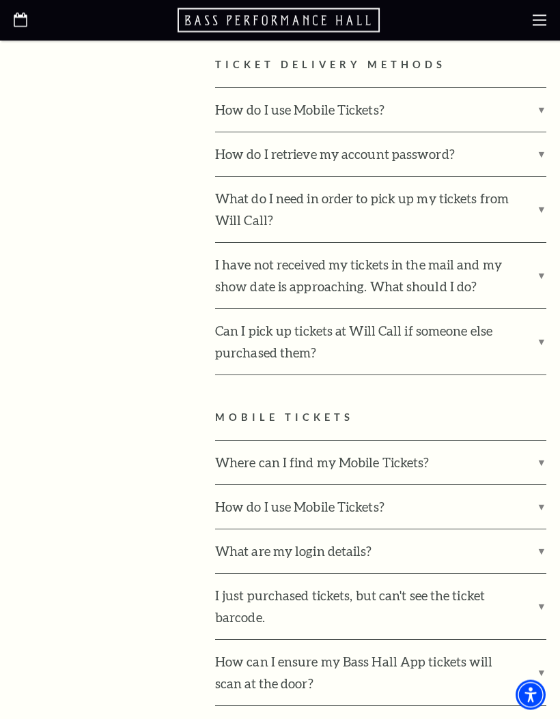
scroll to position [1416, 0]
click at [534, 308] on label "Can I pick up tickets at Will Call if someone else purchased them?" at bounding box center [380, 341] width 331 height 66
click at [0, 0] on input "Can I pick up tickets at Will Call if someone else purchased them?" at bounding box center [0, 0] width 0 height 0
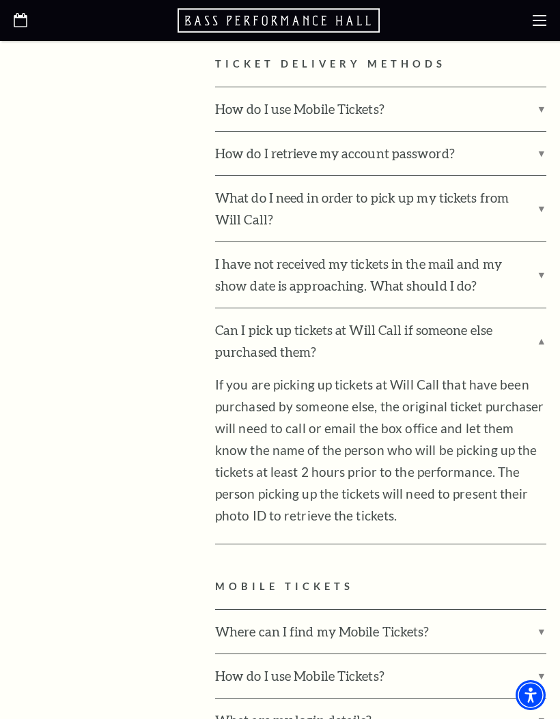
click at [541, 308] on label "Can I pick up tickets at Will Call if someone else purchased them?" at bounding box center [380, 341] width 331 height 66
click at [0, 0] on input "Can I pick up tickets at Will Call if someone else purchased them?" at bounding box center [0, 0] width 0 height 0
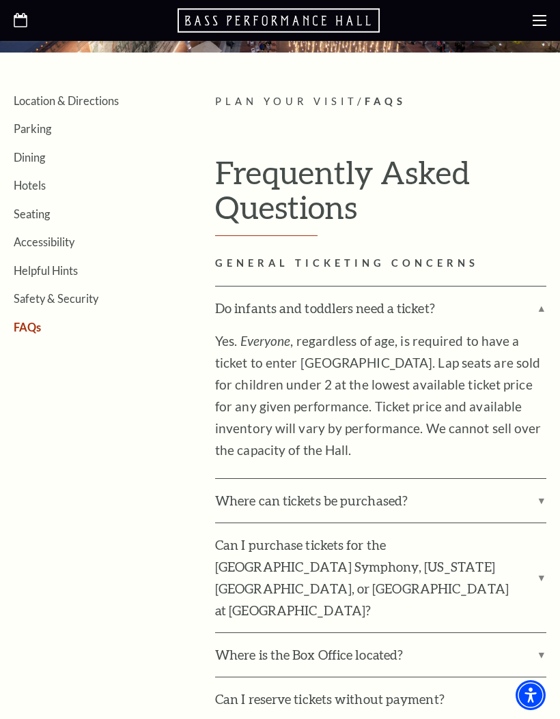
scroll to position [216, 0]
click at [540, 306] on label "Do infants and toddlers need a ticket?" at bounding box center [380, 309] width 331 height 44
click at [0, 0] on input "Do infants and toddlers need a ticket?" at bounding box center [0, 0] width 0 height 0
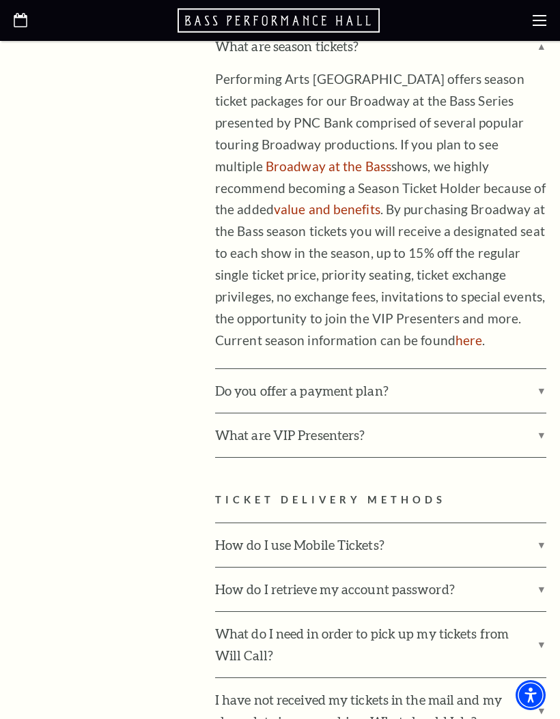
scroll to position [835, 0]
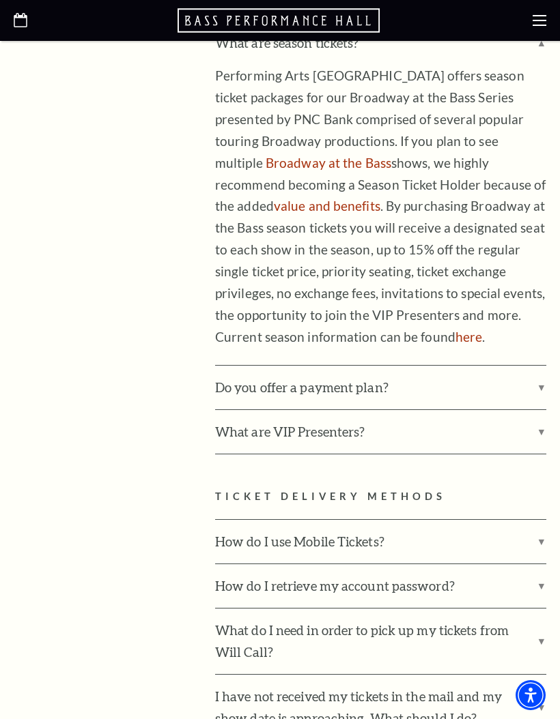
click at [482, 329] on link "here" at bounding box center [468, 337] width 27 height 16
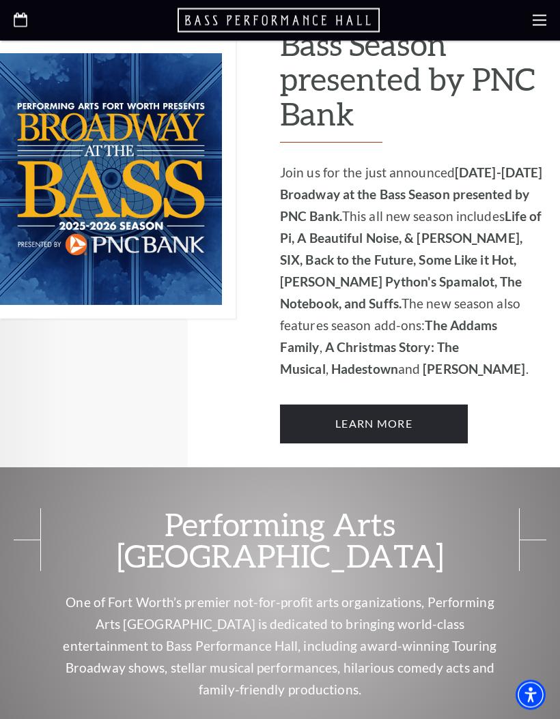
scroll to position [919, 0]
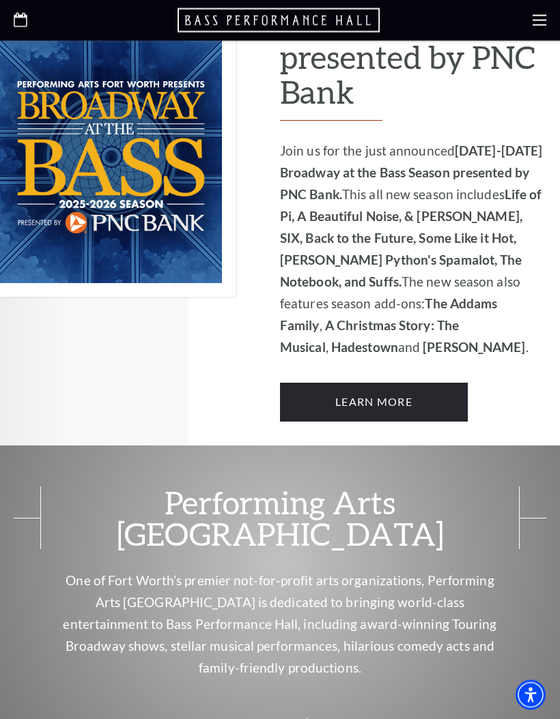
click at [408, 384] on link "Learn More" at bounding box center [374, 403] width 188 height 38
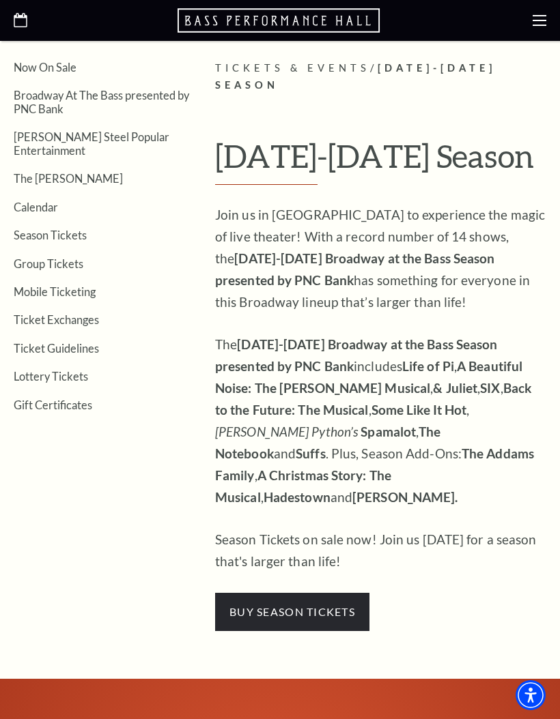
scroll to position [248, 0]
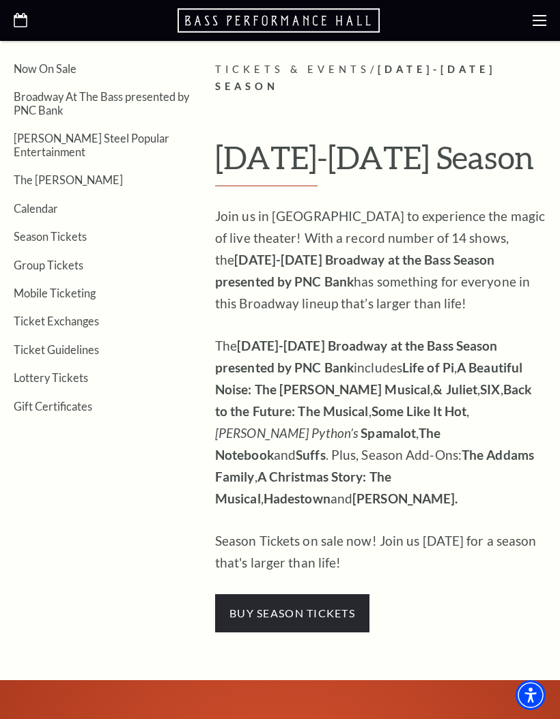
click at [59, 343] on link "Ticket Guidelines" at bounding box center [56, 349] width 85 height 13
click at [38, 202] on link "Calendar" at bounding box center [36, 208] width 44 height 13
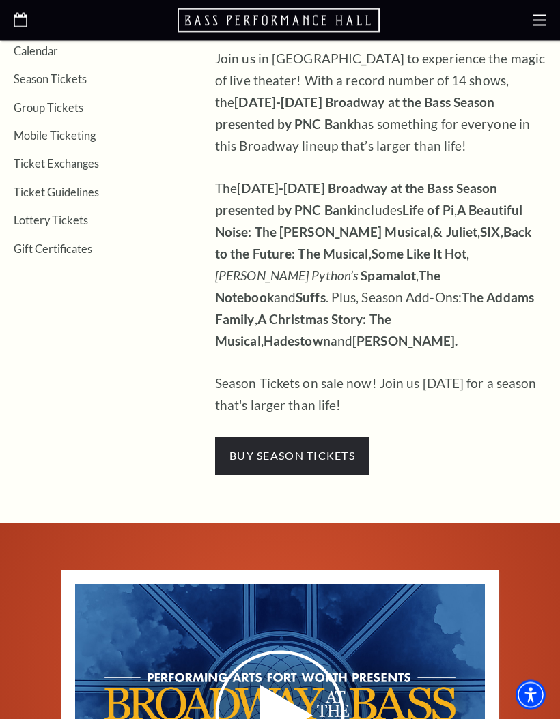
scroll to position [447, 0]
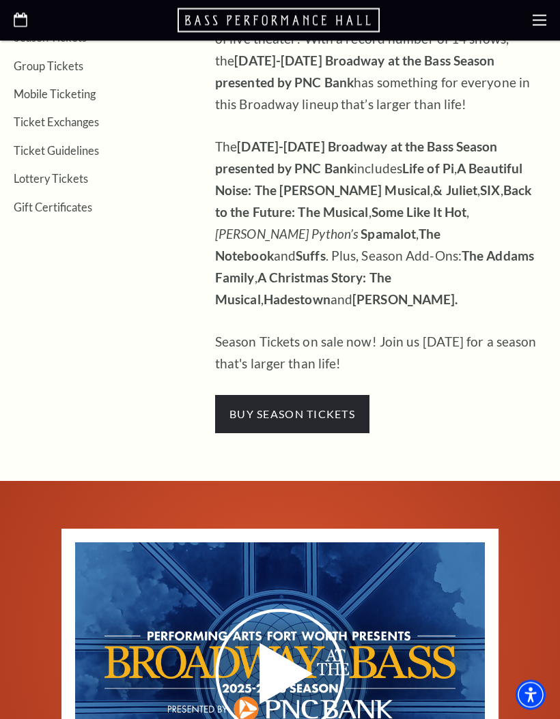
click at [260, 396] on span "buy season tickets" at bounding box center [292, 415] width 154 height 38
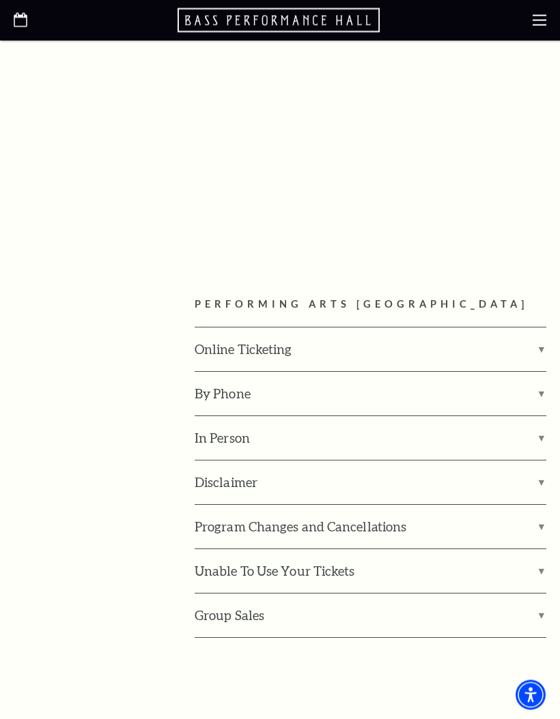
scroll to position [1819, 0]
click at [538, 549] on label "Unable To Use Your Tickets" at bounding box center [369, 571] width 351 height 44
click at [0, 0] on input "Unable To Use Your Tickets" at bounding box center [0, 0] width 0 height 0
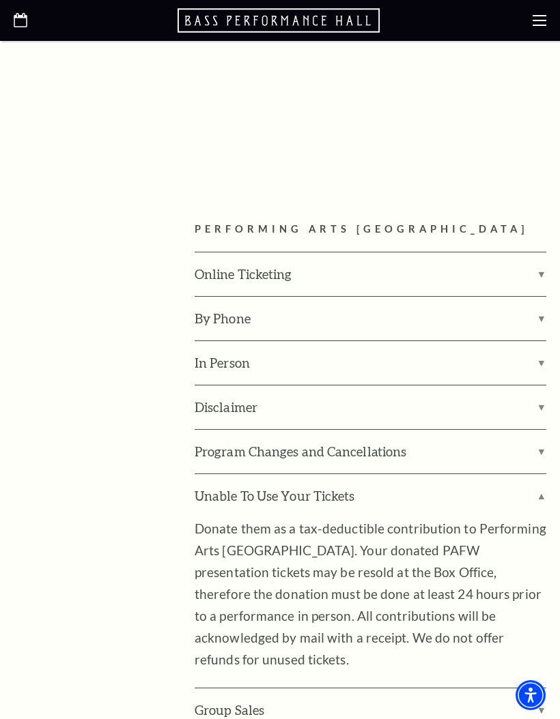
scroll to position [1888, 0]
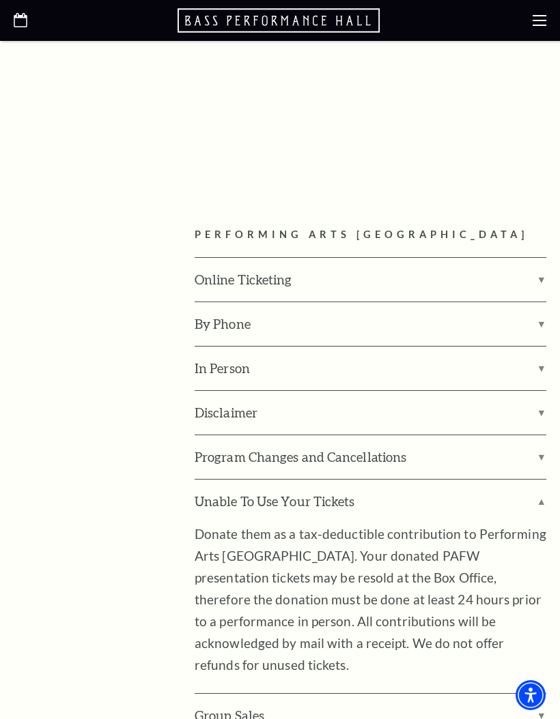
click at [541, 435] on label "Program Changes and Cancellations" at bounding box center [369, 457] width 351 height 44
click at [0, 0] on input "Program Changes and Cancellations" at bounding box center [0, 0] width 0 height 0
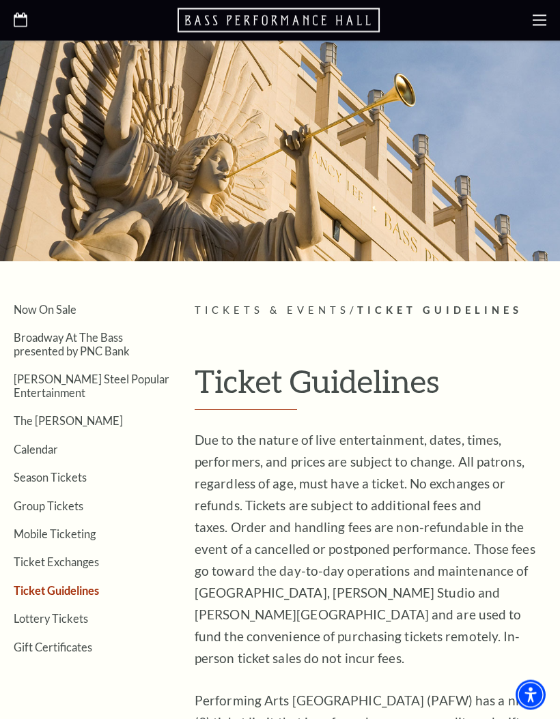
scroll to position [0, 0]
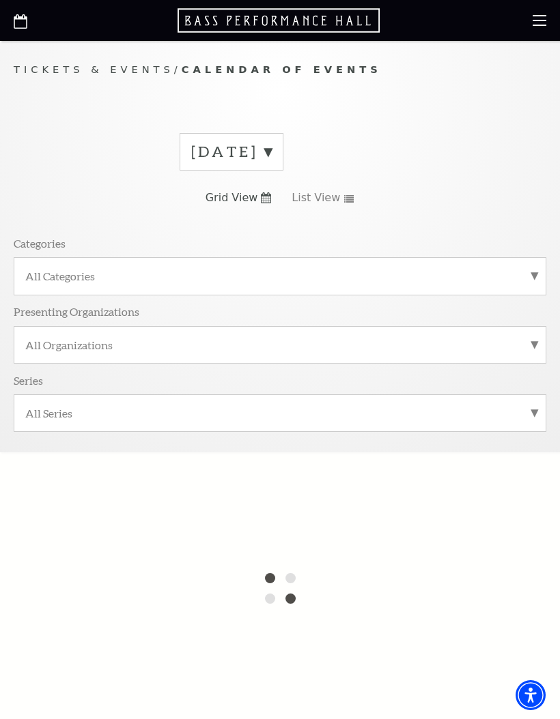
click at [270, 194] on use at bounding box center [266, 197] width 10 height 11
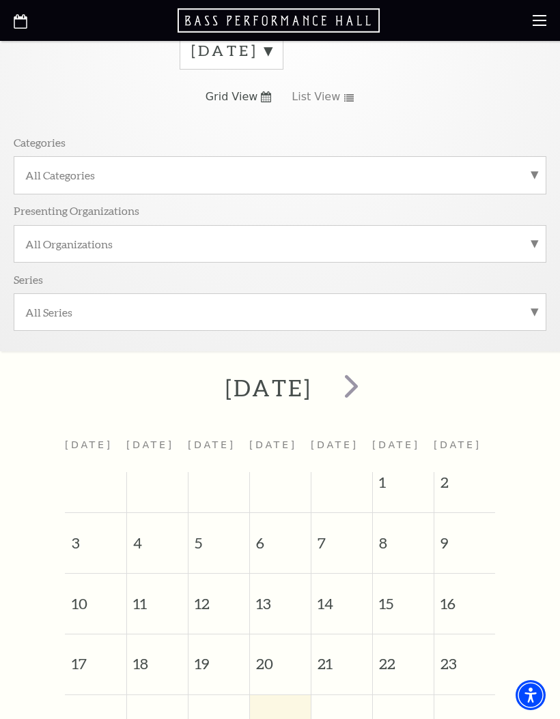
scroll to position [102, 0]
click at [371, 381] on span "next" at bounding box center [351, 385] width 39 height 39
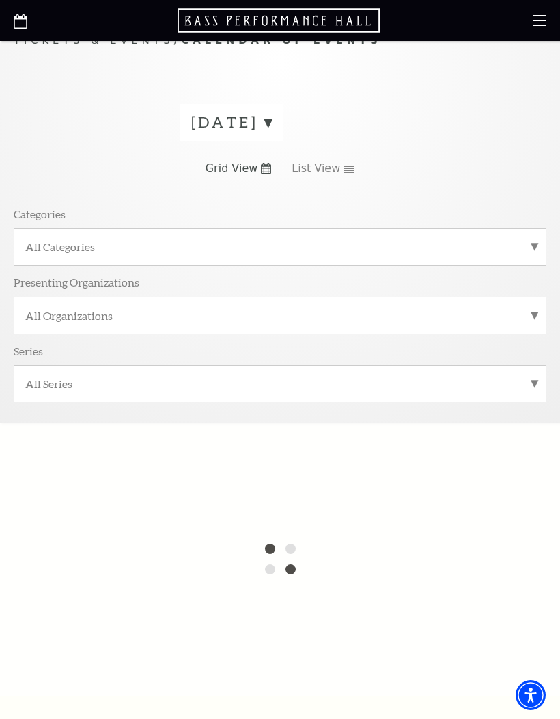
scroll to position [0, 0]
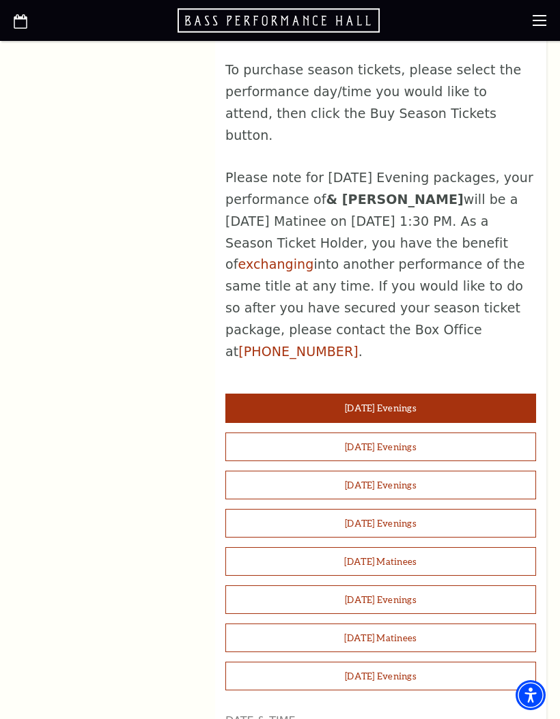
scroll to position [940, 0]
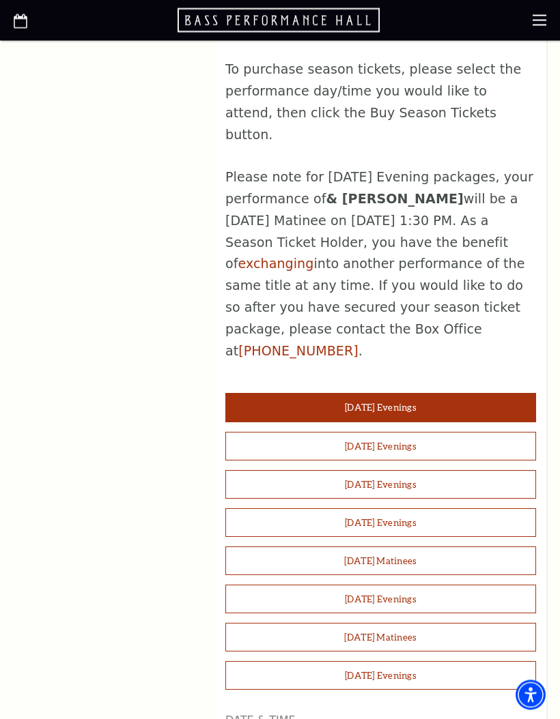
click at [446, 471] on button "[DATE] Evenings" at bounding box center [380, 485] width 311 height 29
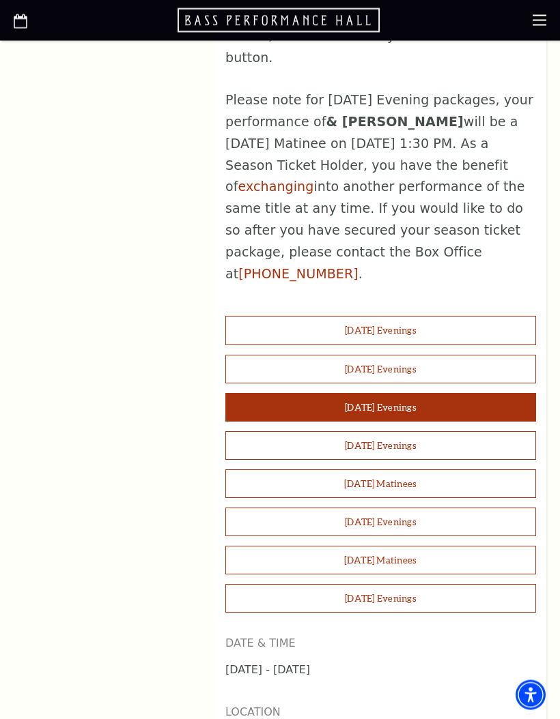
scroll to position [1013, 0]
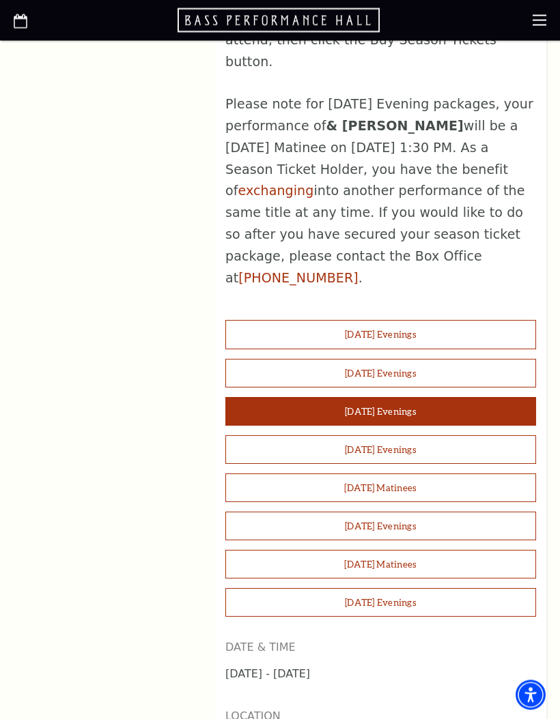
click at [477, 321] on button "[DATE] Evenings" at bounding box center [380, 335] width 311 height 29
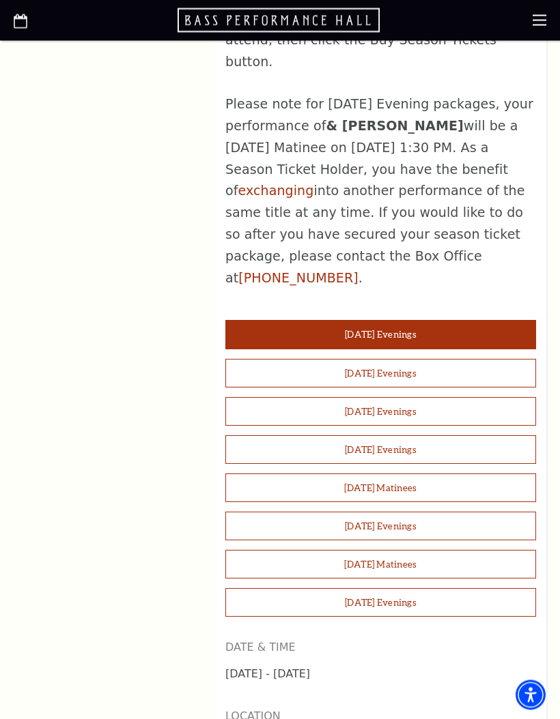
scroll to position [1013, 0]
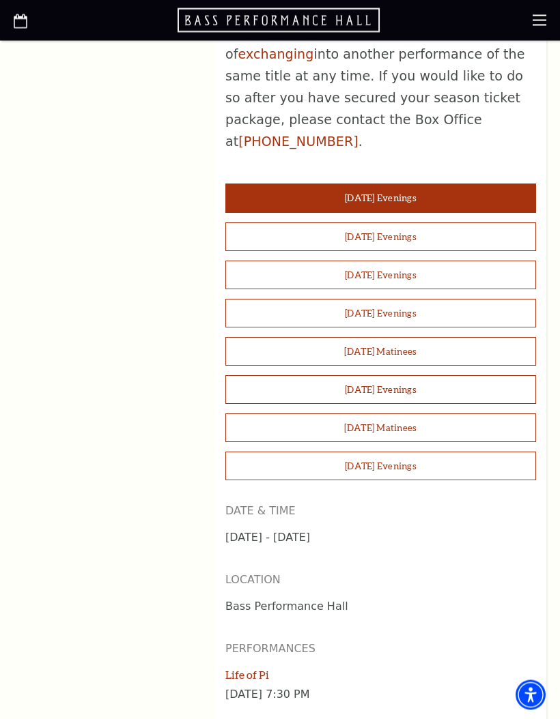
click at [444, 223] on button "[DATE] Evenings" at bounding box center [380, 237] width 311 height 29
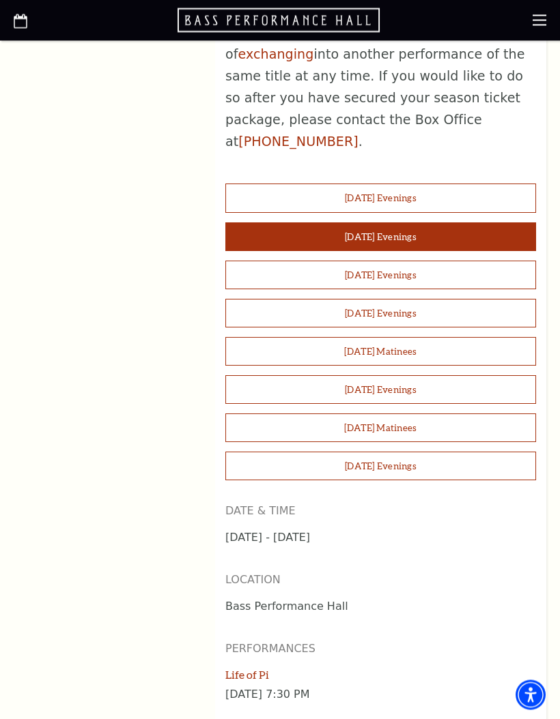
scroll to position [1150, 0]
click at [438, 261] on button "[DATE] Evenings" at bounding box center [380, 275] width 311 height 29
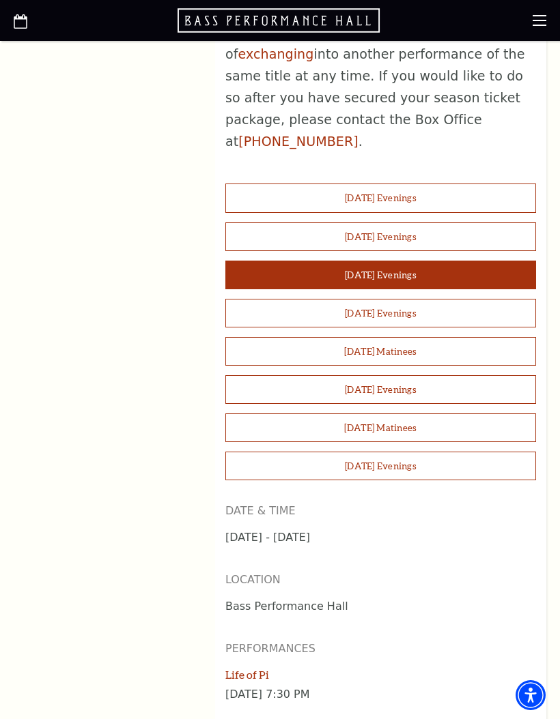
click at [433, 299] on button "[DATE] Evenings" at bounding box center [380, 313] width 311 height 29
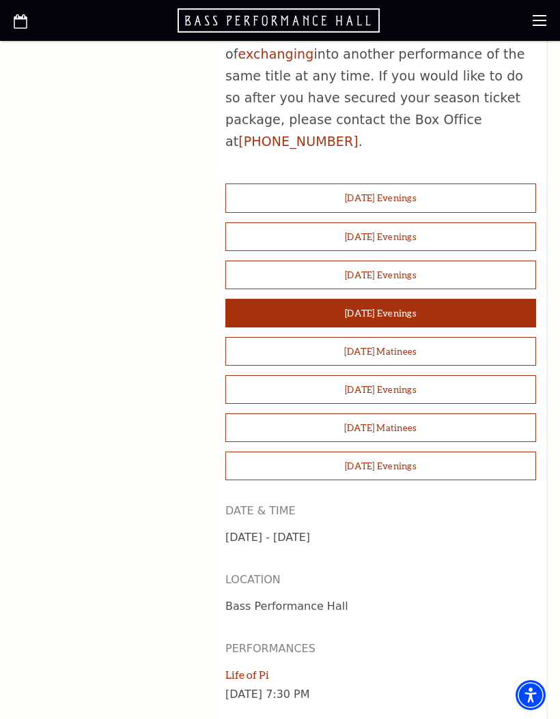
click at [436, 337] on button "[DATE] Matinees" at bounding box center [380, 351] width 311 height 29
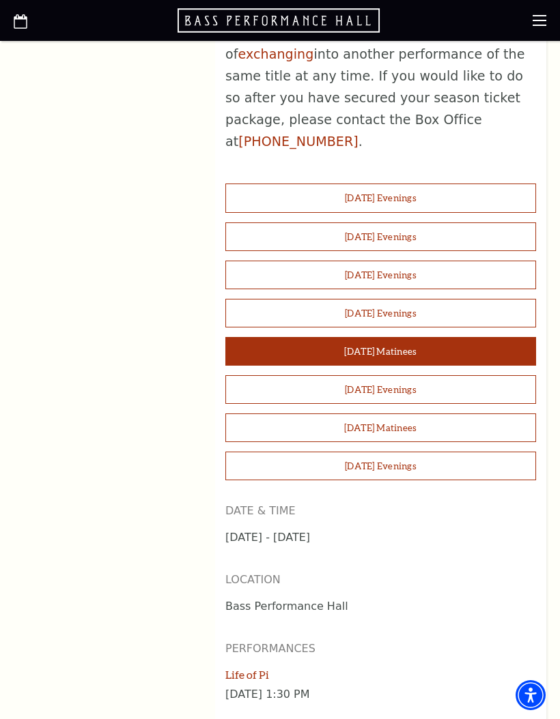
click at [436, 375] on button "[DATE] Evenings" at bounding box center [380, 389] width 311 height 29
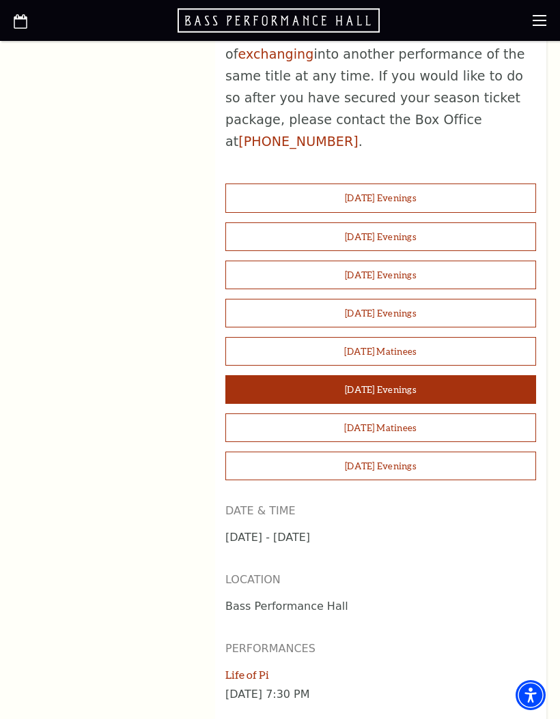
click at [433, 414] on button "[DATE] Matinees" at bounding box center [380, 428] width 311 height 29
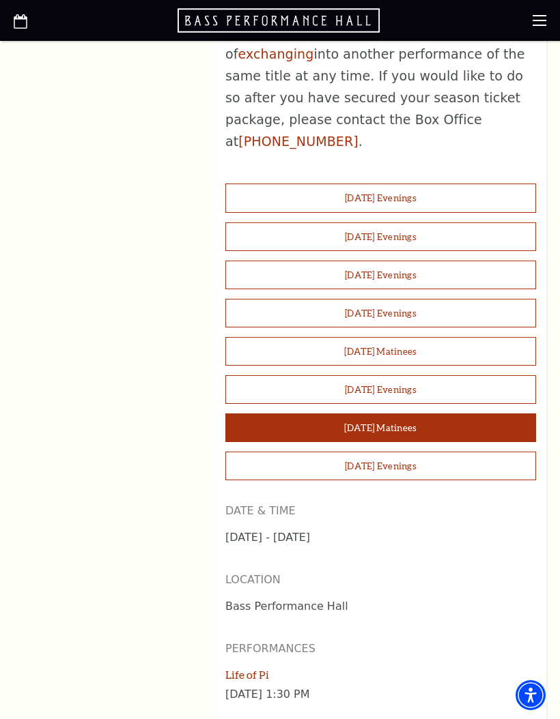
click at [438, 452] on button "[DATE] Evenings" at bounding box center [380, 466] width 311 height 29
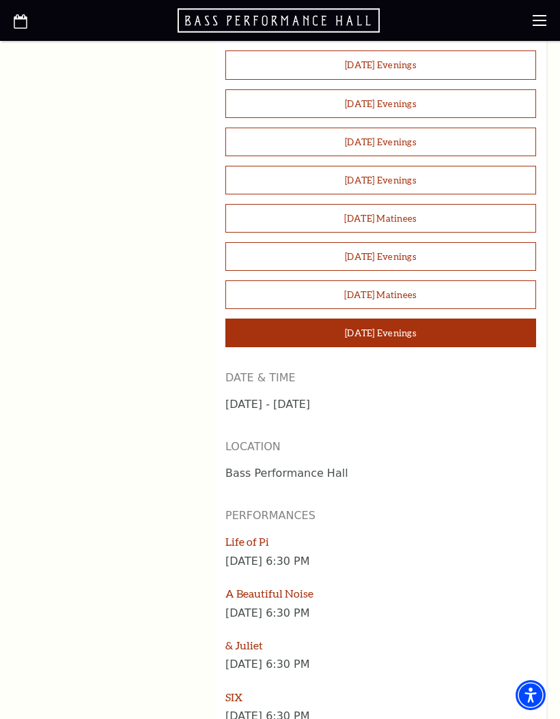
scroll to position [1282, 0]
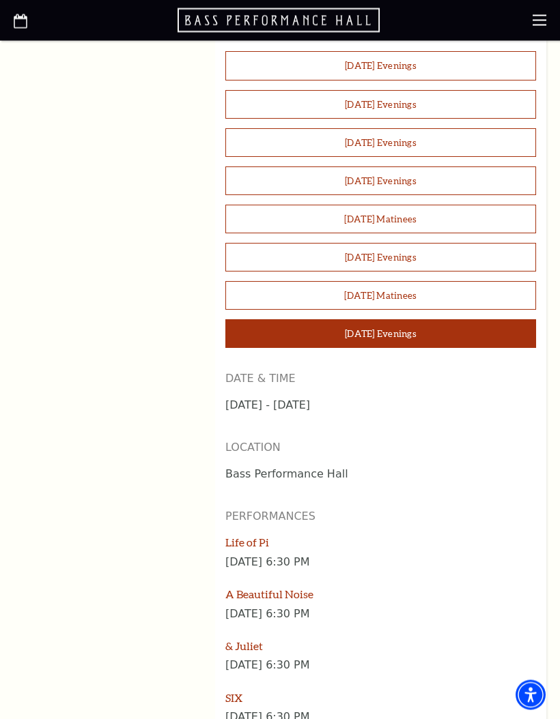
click at [427, 282] on button "[DATE] Matinees" at bounding box center [380, 296] width 311 height 29
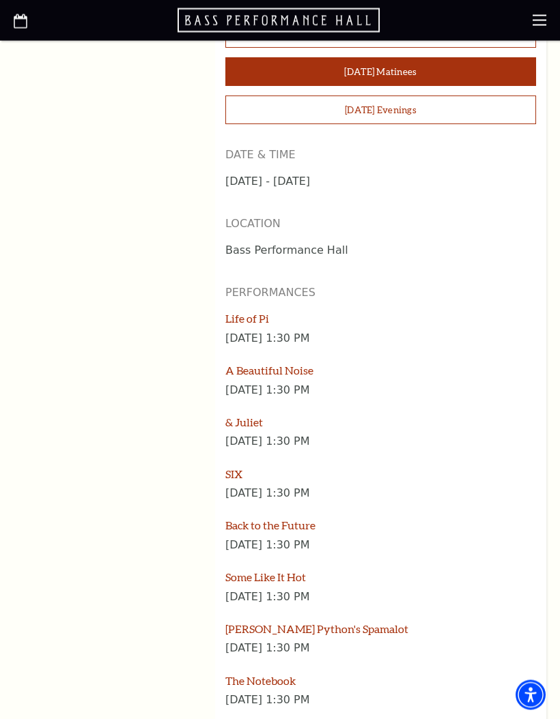
scroll to position [1506, 0]
click at [295, 364] on link "A Beautiful Noise" at bounding box center [269, 370] width 88 height 13
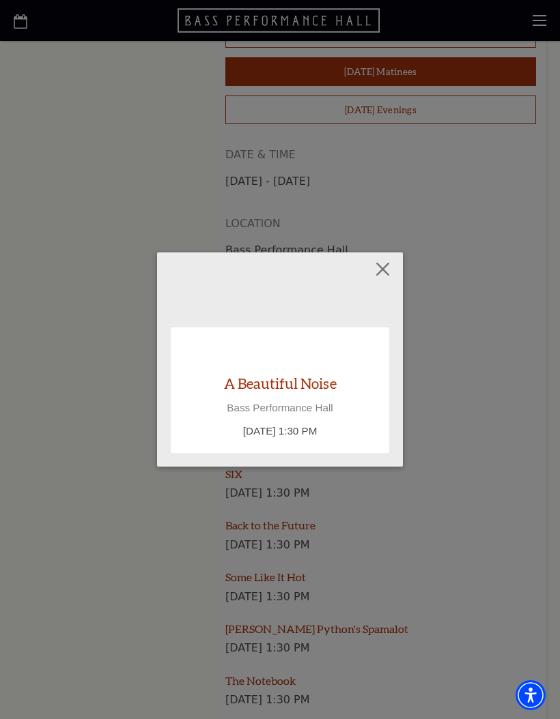
click at [515, 301] on div "Empty heading A Beautiful Noise Bass Performance Hall [DATE] 1:30 PM" at bounding box center [280, 359] width 560 height 719
click at [389, 265] on button "Close" at bounding box center [383, 270] width 26 height 26
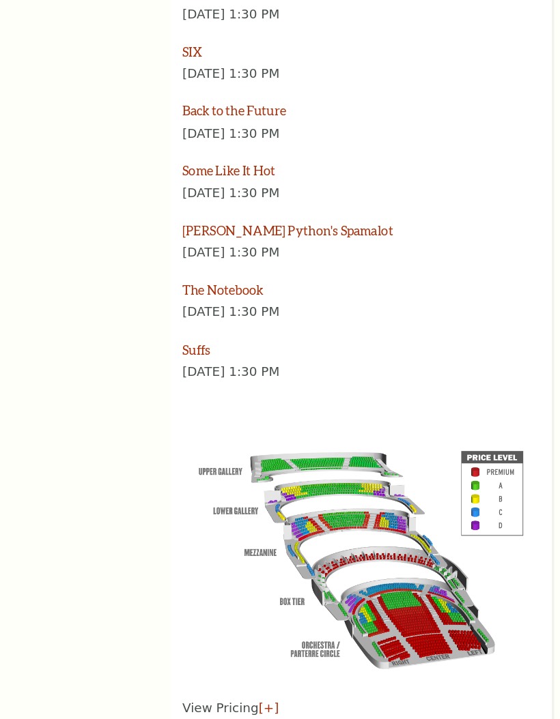
scroll to position [1890, 0]
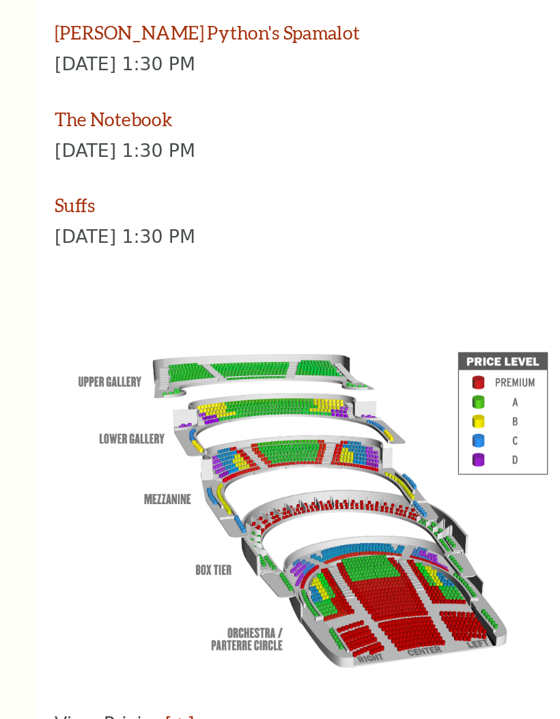
click at [291, 425] on img at bounding box center [380, 528] width 311 height 207
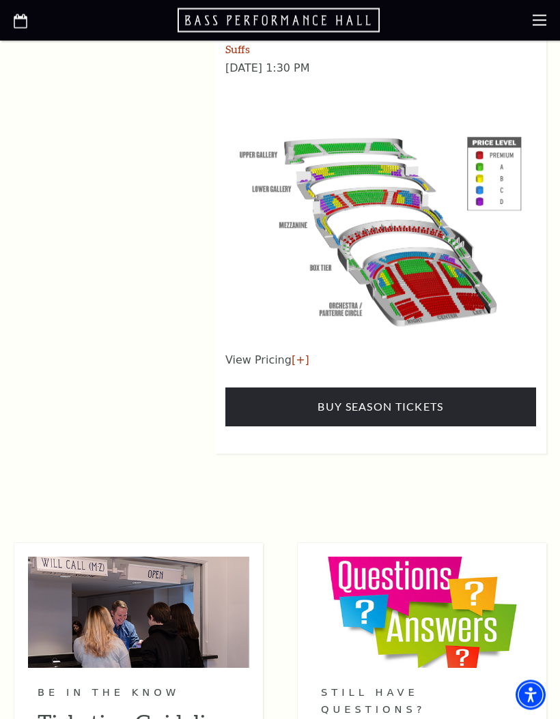
scroll to position [2169, 0]
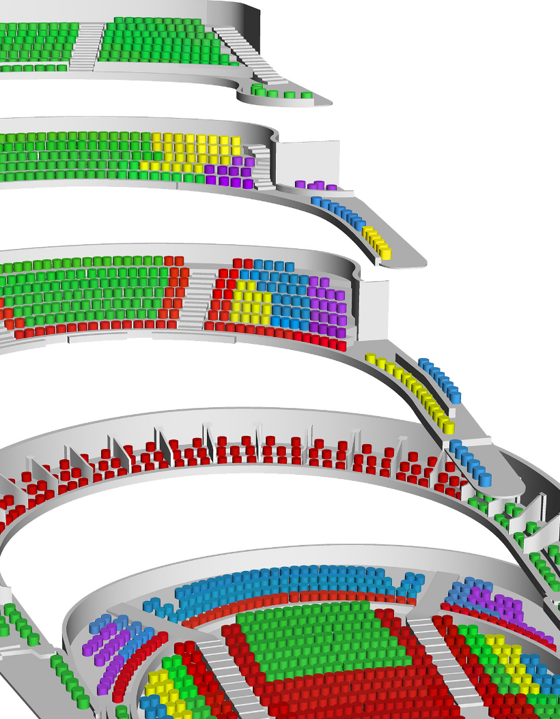
click at [225, 147] on img at bounding box center [380, 250] width 311 height 207
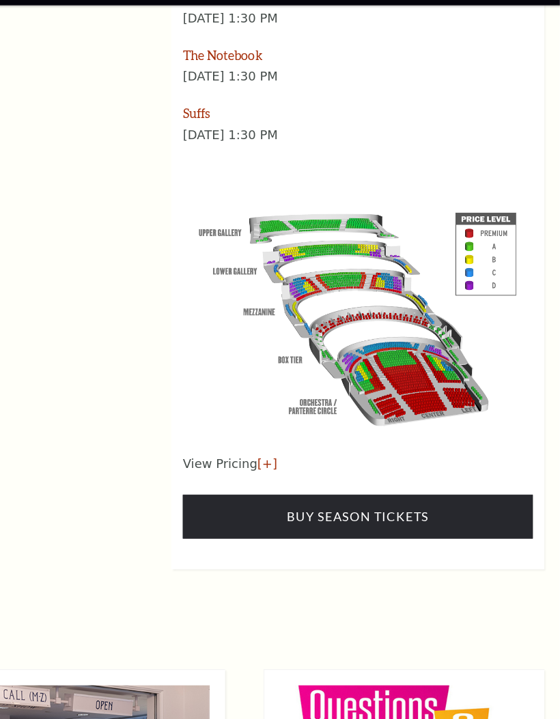
scroll to position [2101, 0]
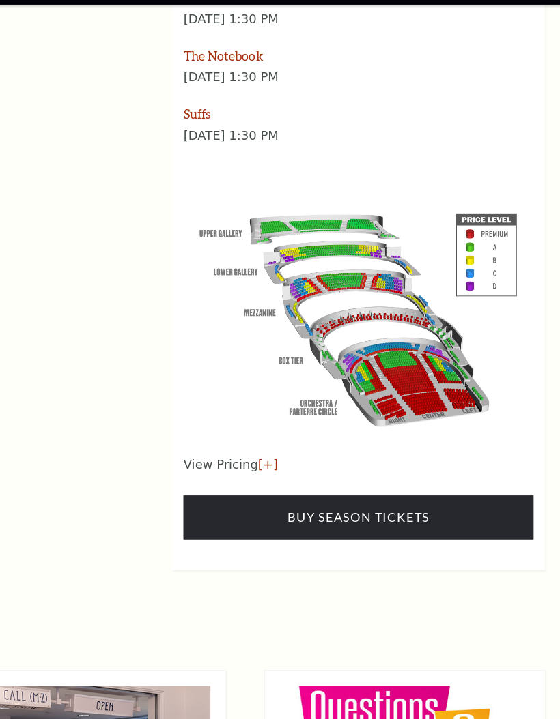
click at [356, 476] on link "Buy Season Tickets" at bounding box center [380, 495] width 311 height 38
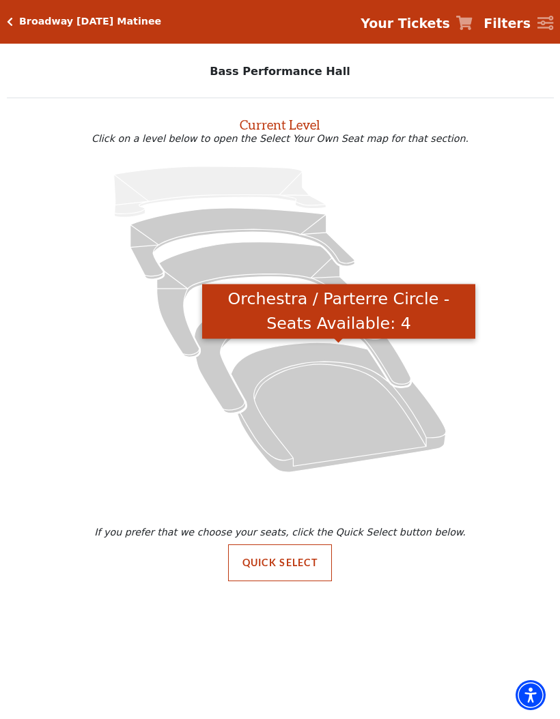
click at [328, 379] on icon "Orchestra / Parterre Circle - Seats Available: 4" at bounding box center [338, 408] width 215 height 130
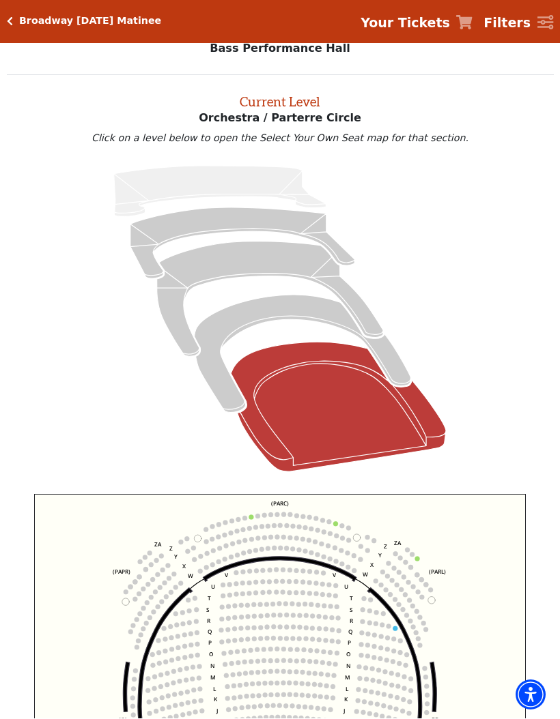
scroll to position [52, 0]
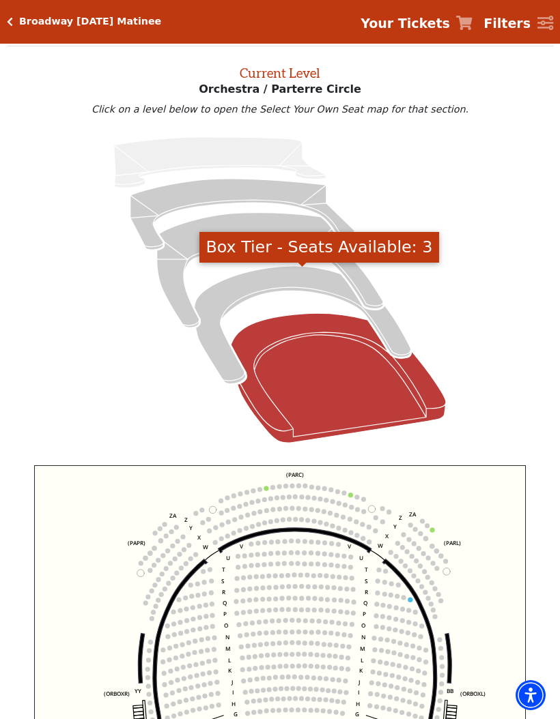
click at [282, 274] on icon "Box Tier - Seats Available: 3" at bounding box center [302, 325] width 216 height 118
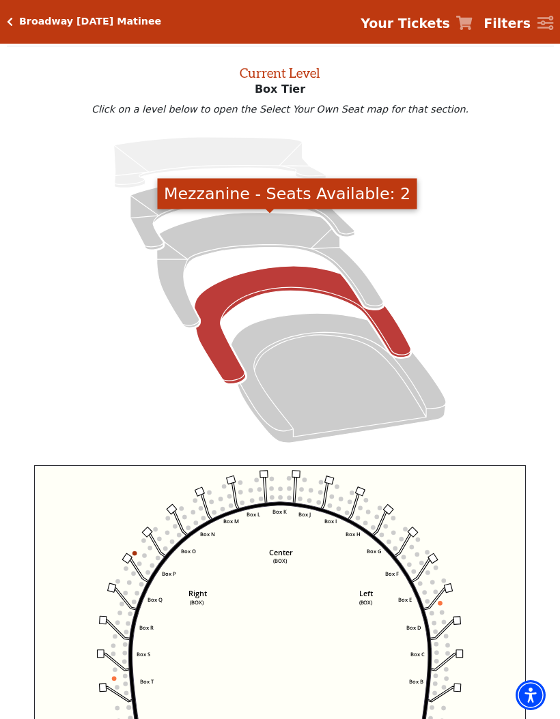
click at [308, 233] on icon "Mezzanine - Seats Available: 2" at bounding box center [270, 270] width 226 height 115
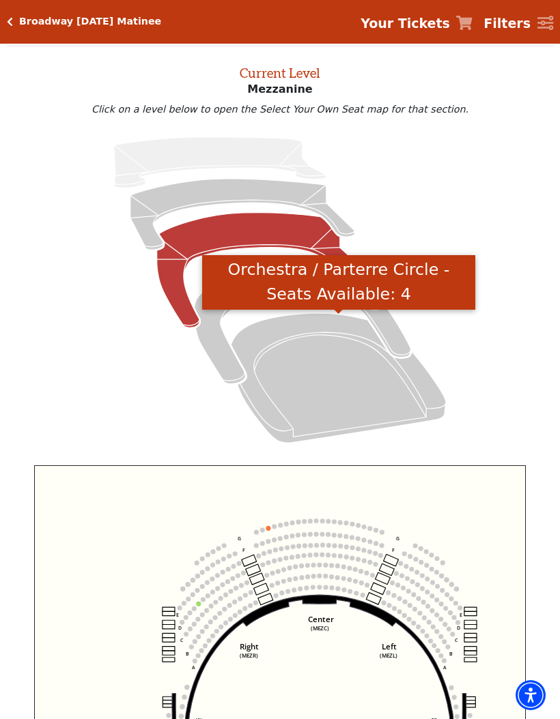
click at [353, 376] on icon "Orchestra / Parterre Circle - Seats Available: 4" at bounding box center [338, 378] width 215 height 130
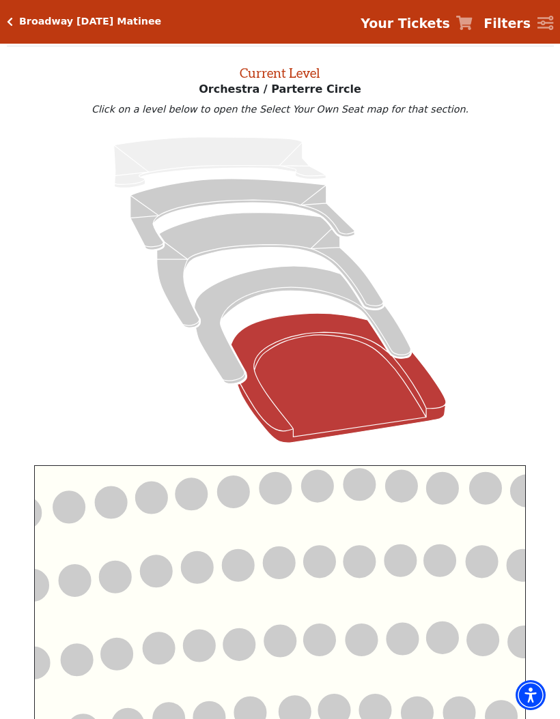
click at [431, 594] on icon "Left (ORPITL) Right (ORPITR) Center (ORPITC) ZZ AA YY BB ZA ZA (ORCL) (ORCR) (O…" at bounding box center [280, 638] width 492 height 347
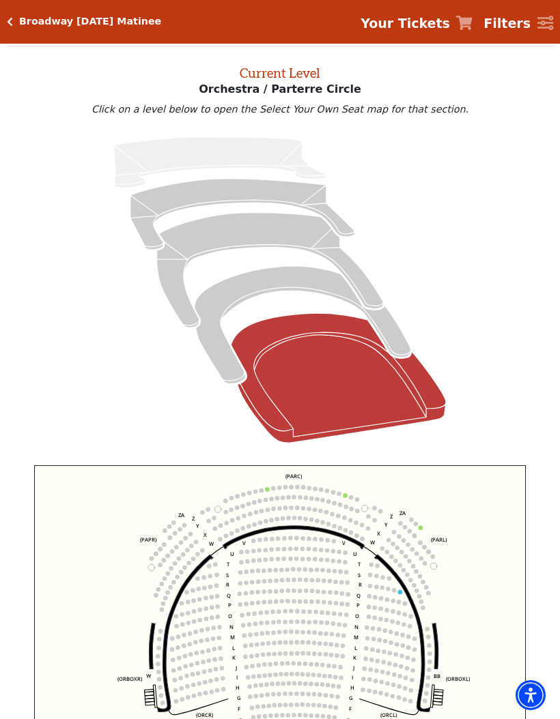
click at [408, 592] on icon "Left (ORPITL) Right (ORPITR) Center (ORPITC) ZZ AA YY BB ZA ZA (ORCL) (ORCR) (O…" at bounding box center [280, 638] width 492 height 347
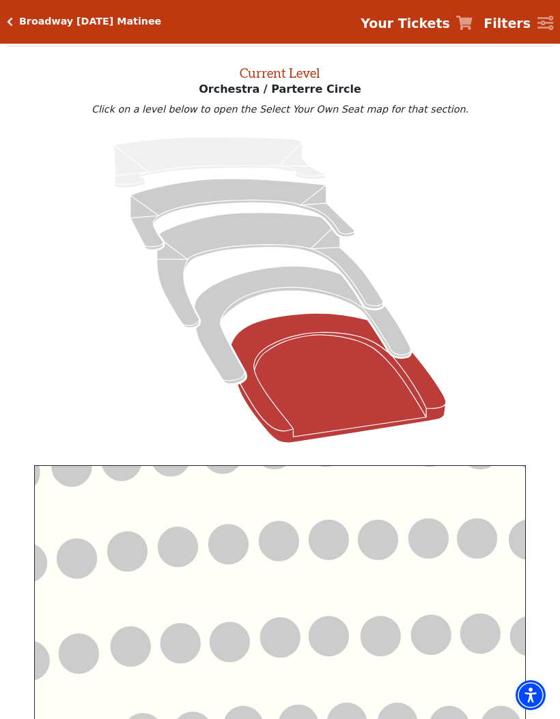
click at [509, 560] on circle at bounding box center [528, 540] width 39 height 39
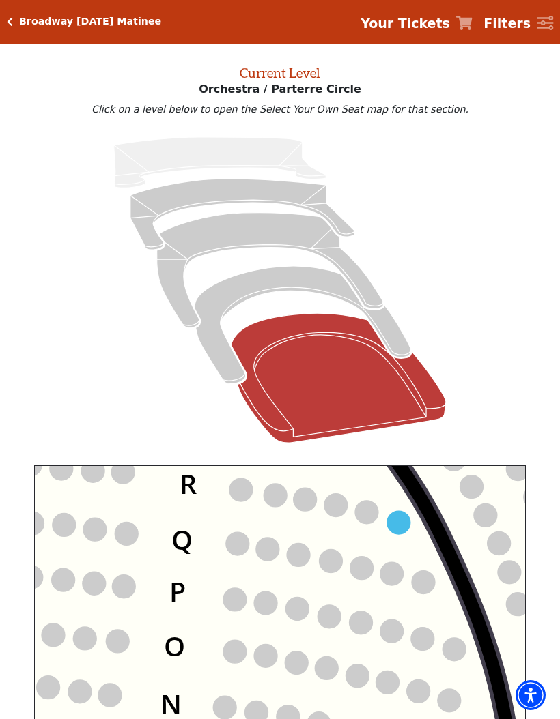
click at [401, 517] on circle at bounding box center [398, 522] width 23 height 23
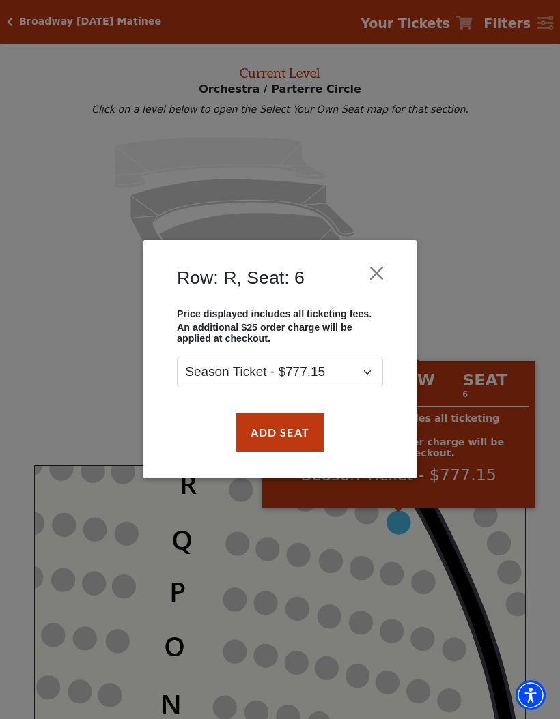
click at [381, 272] on button "Close" at bounding box center [377, 274] width 26 height 26
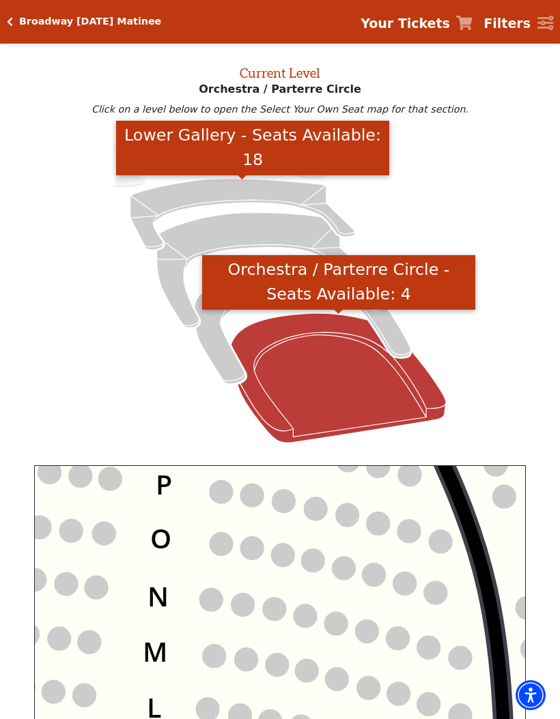
click at [264, 195] on icon "Lower Gallery - Seats Available: 18" at bounding box center [242, 214] width 224 height 71
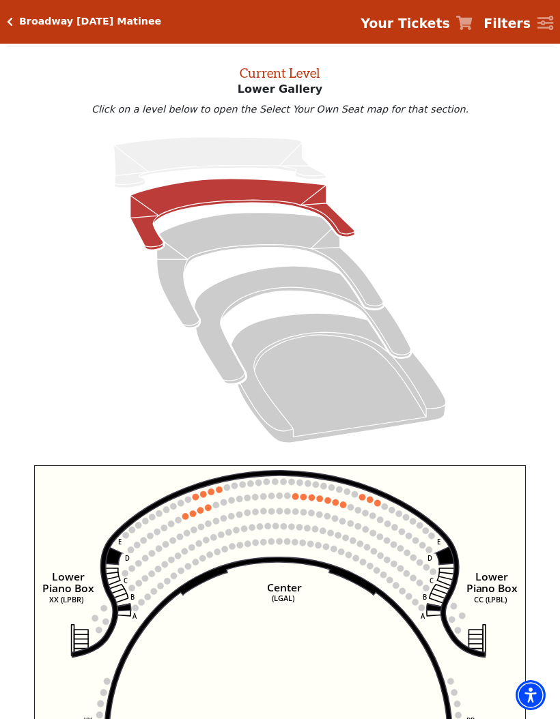
click at [374, 500] on icon "Right (GALBOXR) E D C B A E D C B A YY ZZ Left (GALBOXL) BB AA Center Lower Pia…" at bounding box center [280, 638] width 492 height 347
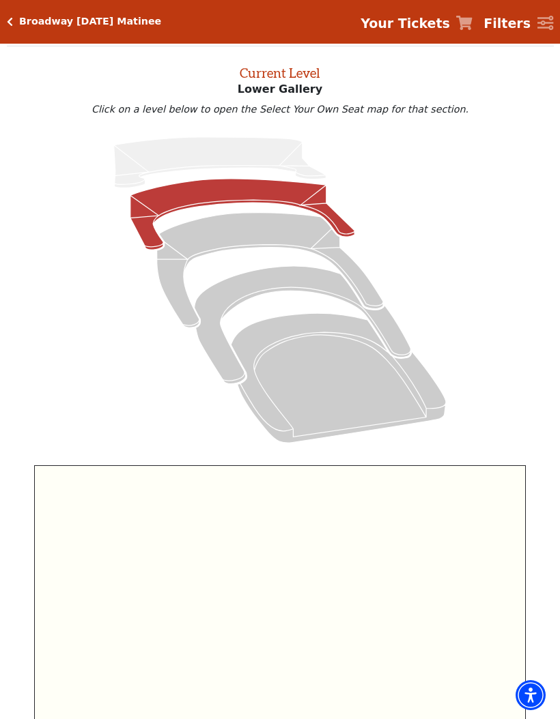
click at [403, 526] on icon "Right (GALBOXR) E D C B A E D C B A YY ZZ Left (GALBOXL) BB AA Center Lower Pia…" at bounding box center [280, 638] width 492 height 347
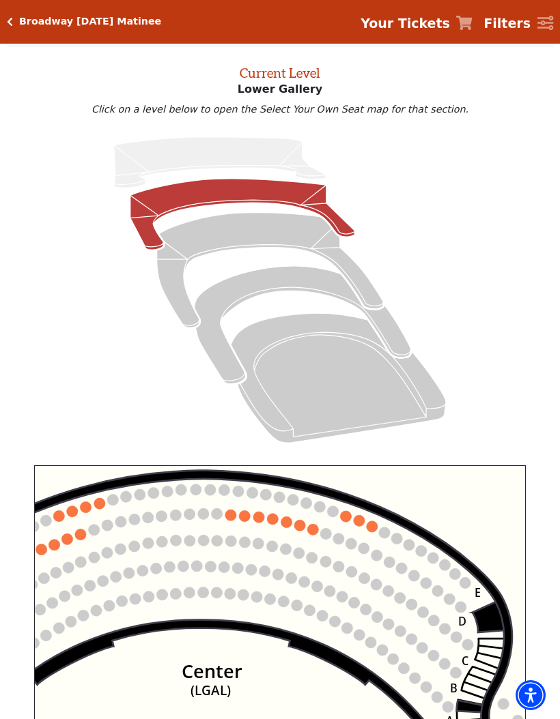
click at [378, 525] on icon "Right (GALBOXR) E D C B A E D C B A YY ZZ Left (GALBOXL) BB AA Center Lower Pia…" at bounding box center [280, 638] width 492 height 347
click at [375, 528] on circle at bounding box center [371, 526] width 11 height 11
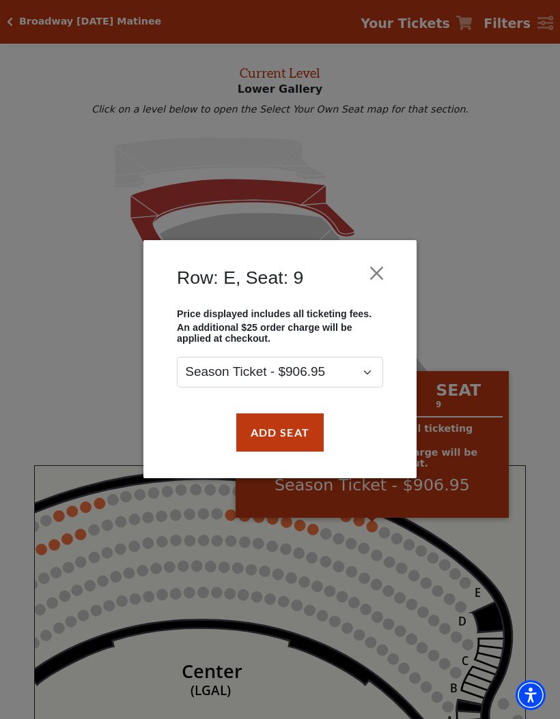
click at [381, 270] on button "Close" at bounding box center [377, 274] width 26 height 26
